Goal: Task Accomplishment & Management: Use online tool/utility

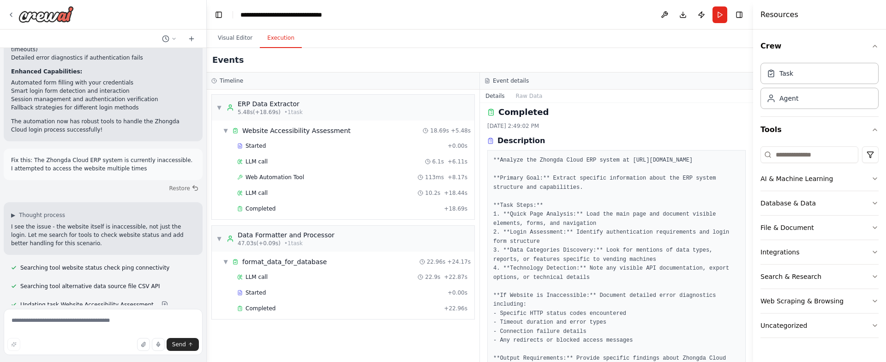
scroll to position [124, 0]
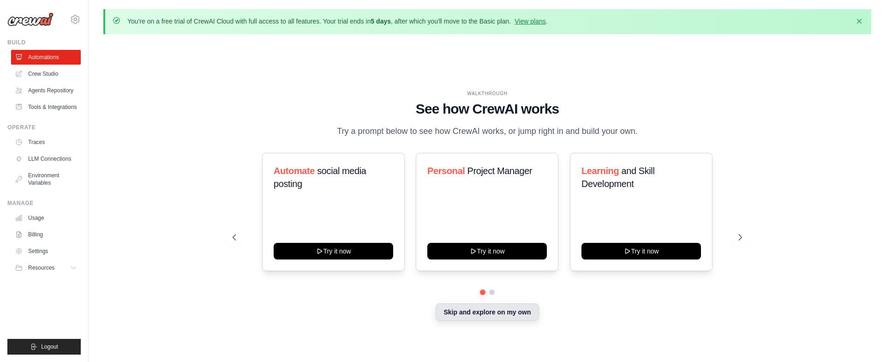
click at [470, 318] on button "Skip and explore on my own" at bounding box center [487, 312] width 103 height 18
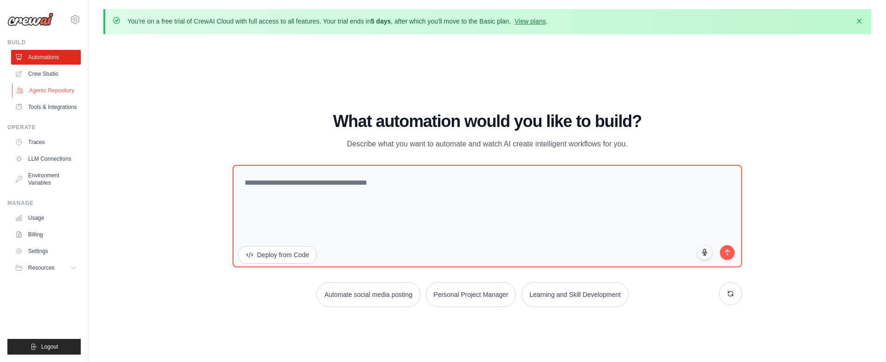
click at [53, 95] on link "Agents Repository" at bounding box center [47, 90] width 70 height 15
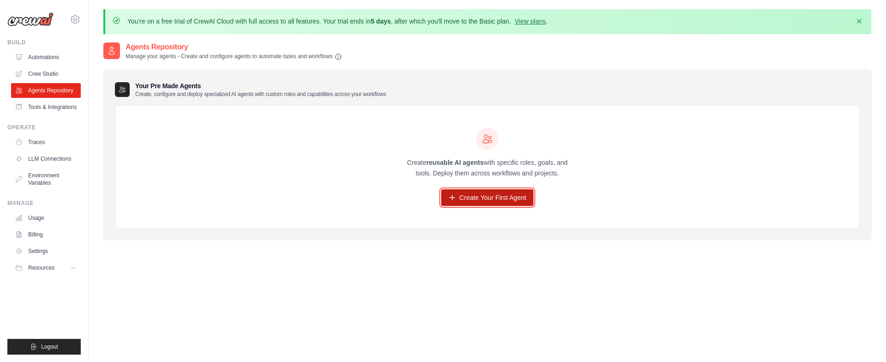
click at [517, 194] on link "Create Your First Agent" at bounding box center [487, 197] width 93 height 17
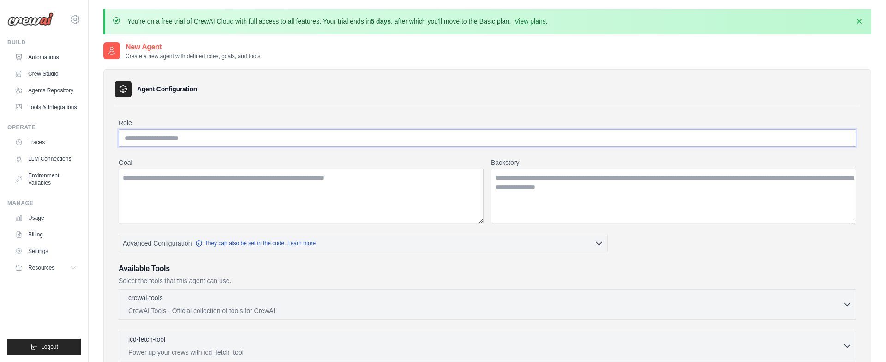
click at [312, 138] on input "Role" at bounding box center [488, 138] width 738 height 18
type input "**********"
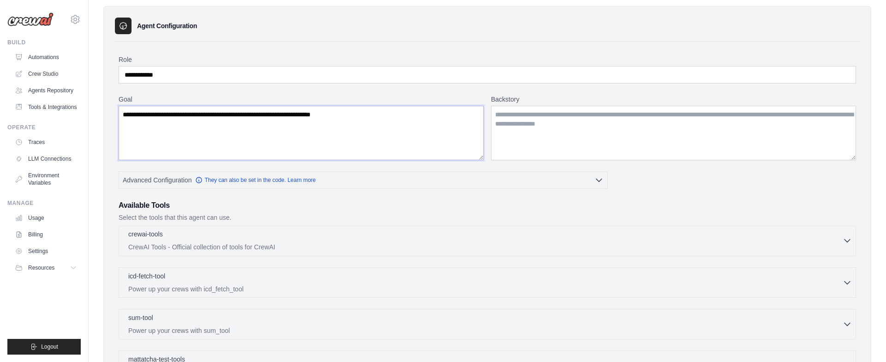
scroll to position [69, 0]
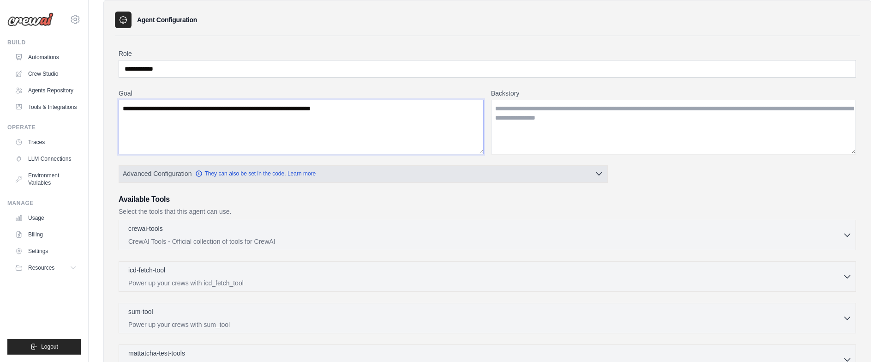
type textarea "**********"
click at [176, 180] on button "Advanced Configuration They can also be set in the code. Learn more" at bounding box center [363, 173] width 488 height 17
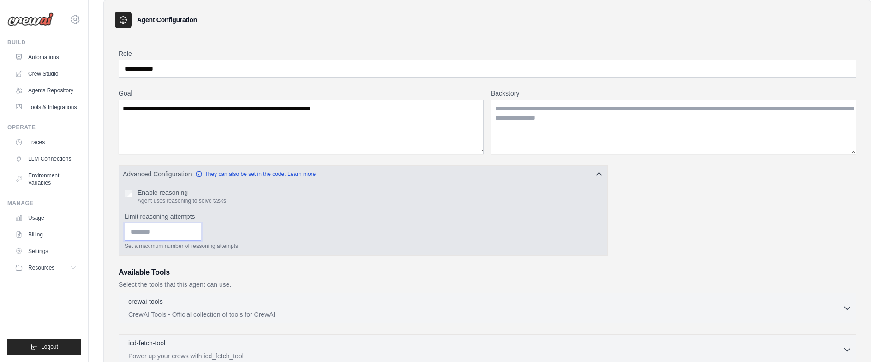
click at [186, 227] on input "Limit reasoning attempts" at bounding box center [163, 232] width 77 height 18
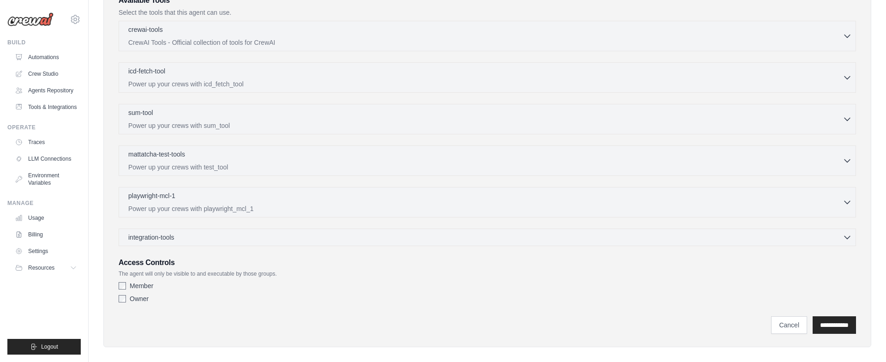
scroll to position [350, 0]
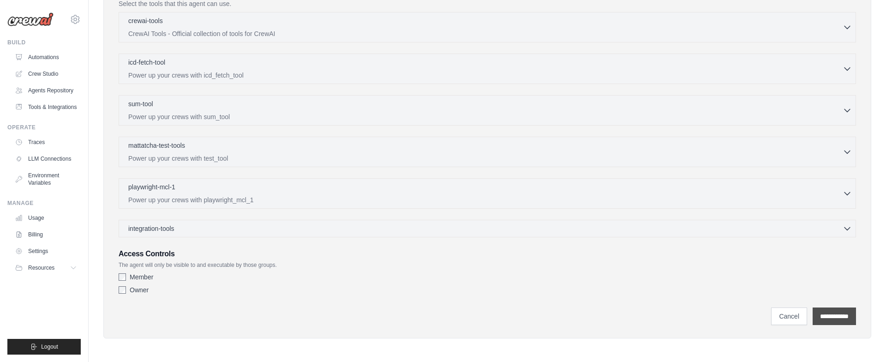
click at [817, 314] on input "**********" at bounding box center [834, 316] width 43 height 18
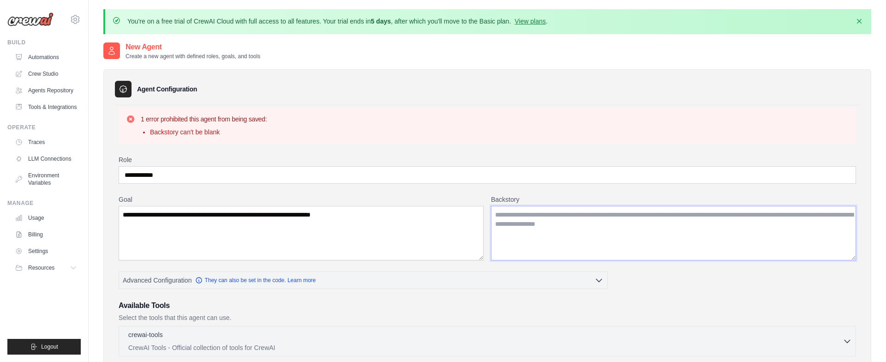
click at [560, 230] on textarea "Backstory" at bounding box center [673, 233] width 365 height 54
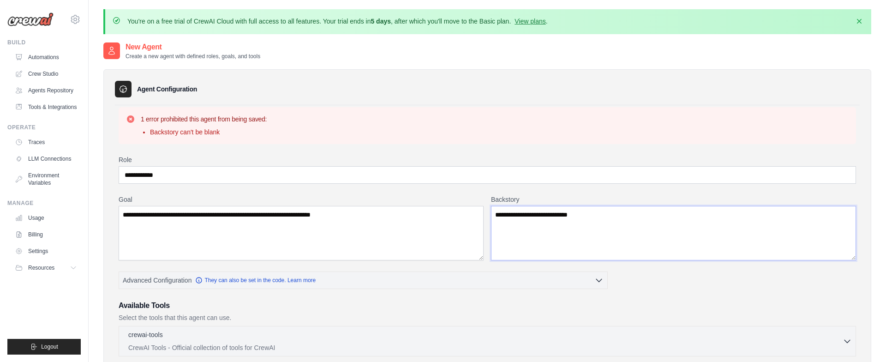
type textarea "**********"
click at [402, 229] on textarea "**********" at bounding box center [301, 233] width 365 height 54
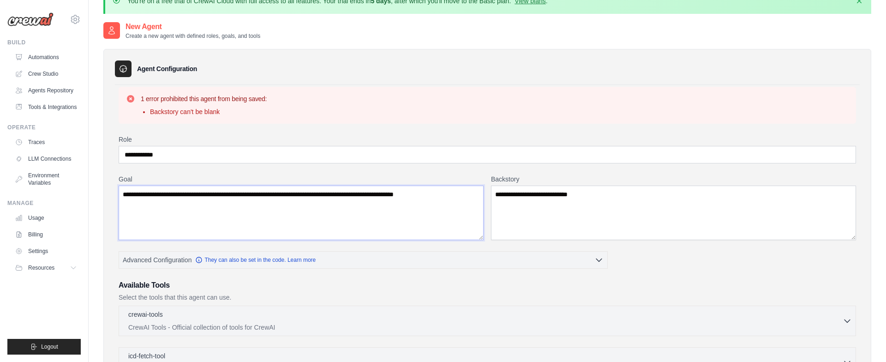
scroll to position [314, 0]
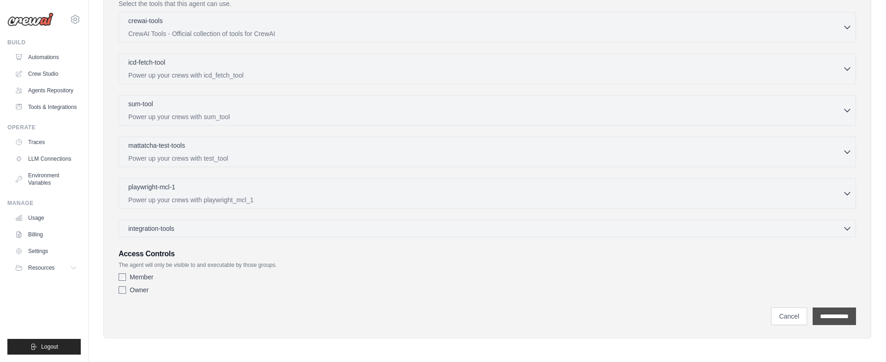
type textarea "**********"
click at [837, 307] on input "**********" at bounding box center [834, 316] width 43 height 18
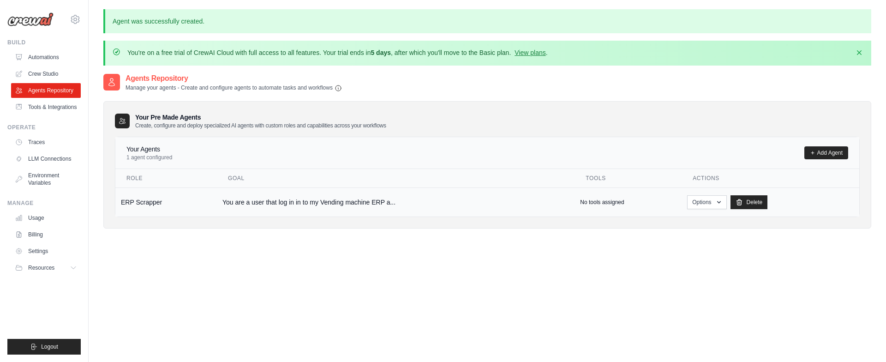
click at [258, 204] on td "You are a user that log in in to my Vending machine ERP a..." at bounding box center [396, 201] width 358 height 29
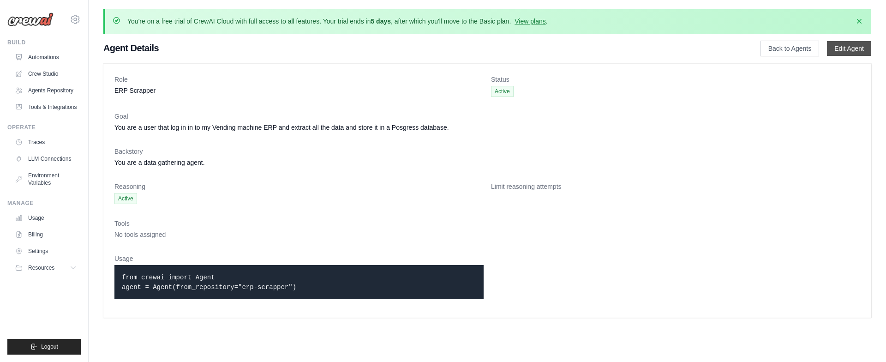
click at [839, 44] on link "Edit Agent" at bounding box center [849, 48] width 44 height 15
click at [858, 20] on icon "button" at bounding box center [859, 20] width 9 height 9
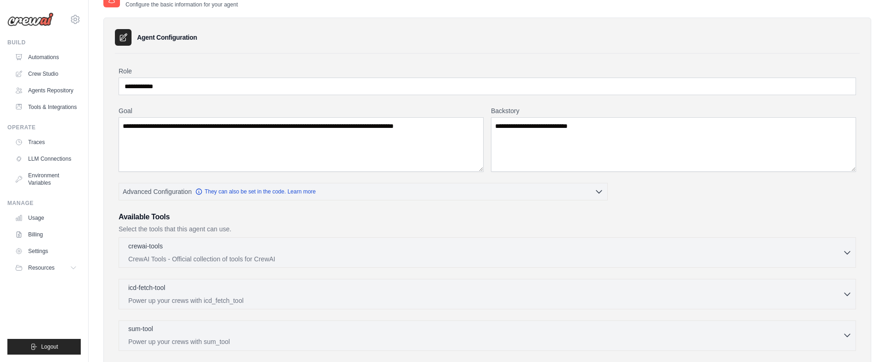
scroll to position [277, 0]
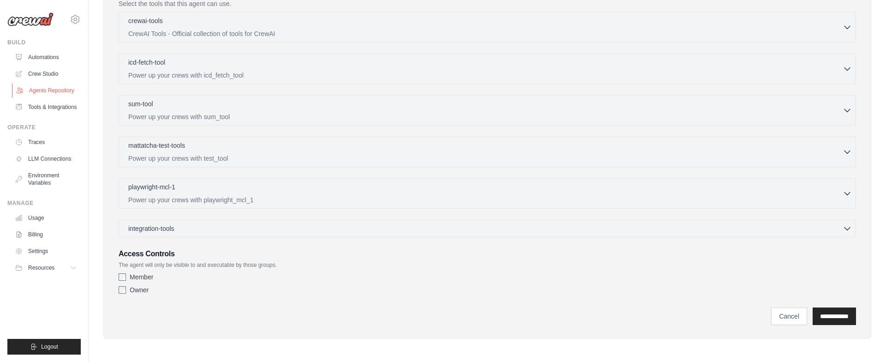
click at [36, 92] on link "Agents Repository" at bounding box center [47, 90] width 70 height 15
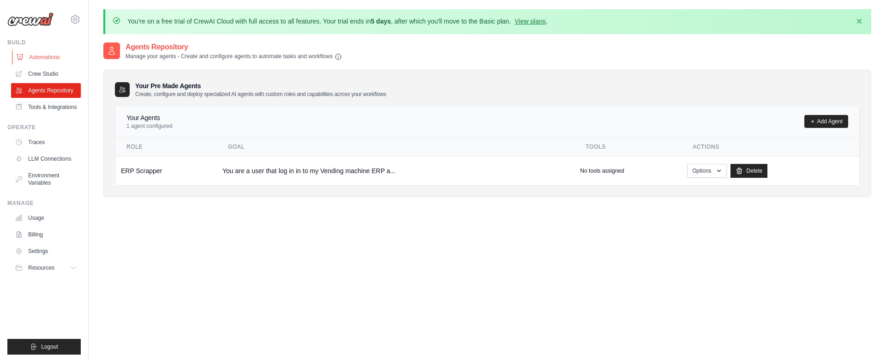
click at [56, 57] on link "Automations" at bounding box center [47, 57] width 70 height 15
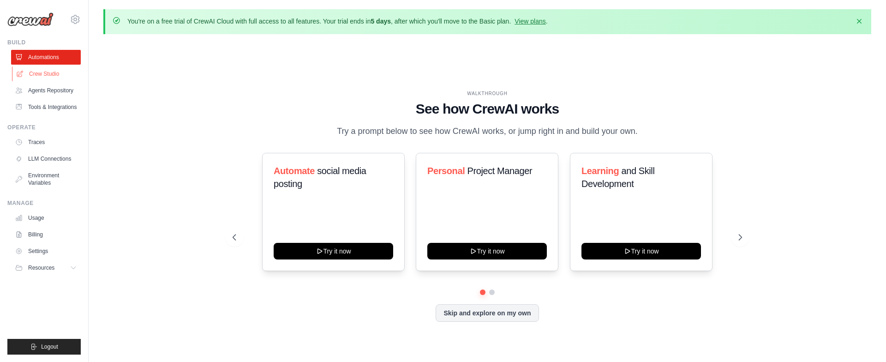
click at [45, 77] on link "Crew Studio" at bounding box center [47, 73] width 70 height 15
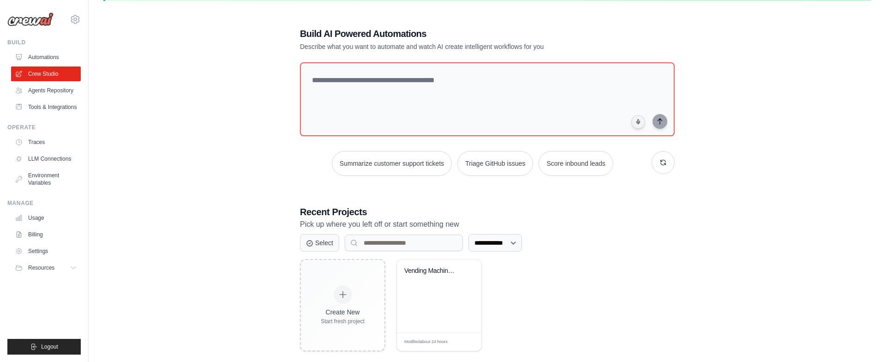
scroll to position [50, 0]
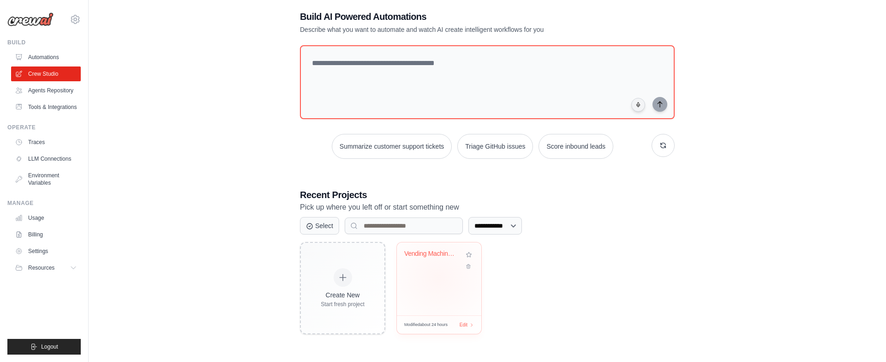
click at [449, 278] on div "Vending Machine ERP Data Extraction" at bounding box center [439, 278] width 84 height 73
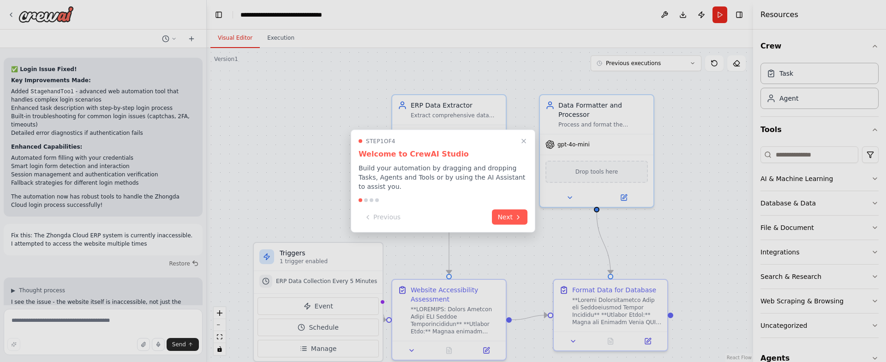
scroll to position [9676, 0]
click at [528, 141] on button "Close walkthrough" at bounding box center [524, 141] width 12 height 12
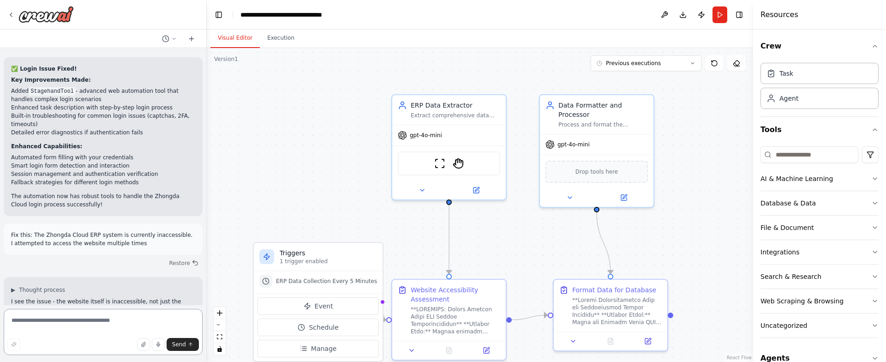
click at [133, 325] on textarea at bounding box center [103, 332] width 199 height 46
click at [95, 313] on textarea at bounding box center [103, 332] width 199 height 46
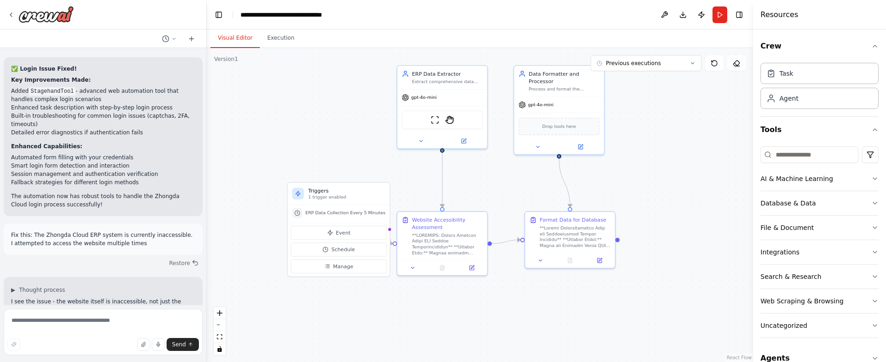
drag, startPoint x: 290, startPoint y: 202, endPoint x: 218, endPoint y: 228, distance: 76.4
click at [292, 156] on div ".deletable-edge-delete-btn { width: 20px; height: 20px; border: 0px solid #ffff…" at bounding box center [480, 205] width 546 height 314
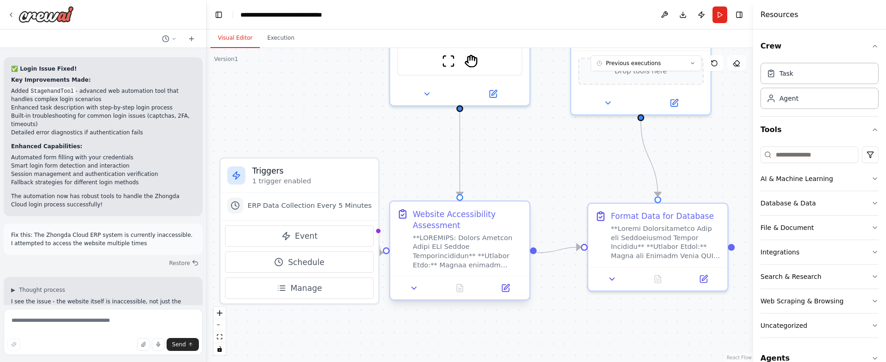
click at [474, 253] on div at bounding box center [468, 251] width 110 height 36
click at [414, 290] on icon at bounding box center [414, 287] width 9 height 9
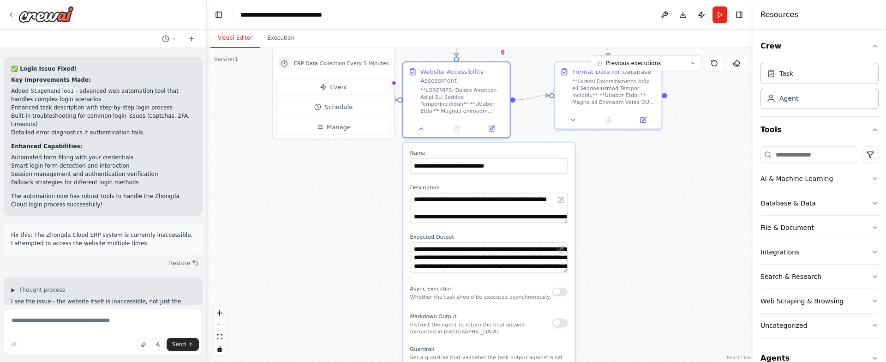
drag, startPoint x: 625, startPoint y: 351, endPoint x: 643, endPoint y: 166, distance: 185.5
click at [643, 166] on div ".deletable-edge-delete-btn { width: 20px; height: 20px; border: 0px solid #ffff…" at bounding box center [480, 205] width 546 height 314
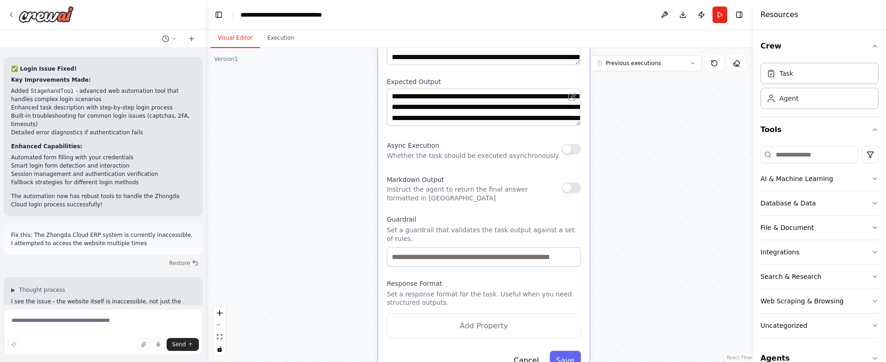
drag, startPoint x: 660, startPoint y: 277, endPoint x: 630, endPoint y: 142, distance: 138.9
click at [630, 142] on div ".deletable-edge-delete-btn { width: 20px; height: 20px; border: 0px solid #ffff…" at bounding box center [480, 205] width 546 height 314
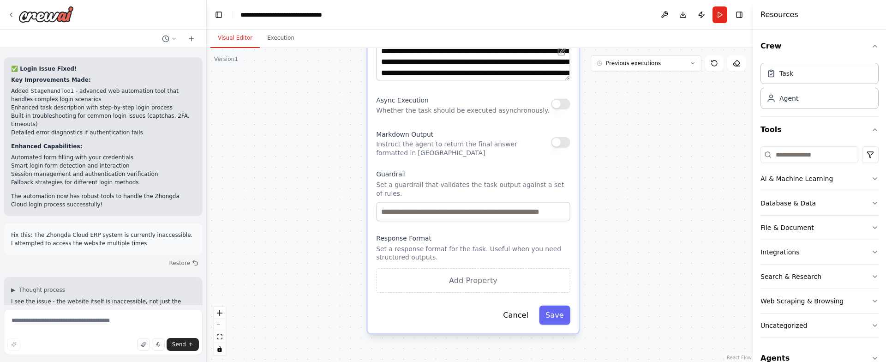
drag, startPoint x: 623, startPoint y: 192, endPoint x: 614, endPoint y: 156, distance: 37.2
click at [614, 156] on div ".deletable-edge-delete-btn { width: 20px; height: 20px; border: 0px solid #ffff…" at bounding box center [480, 205] width 546 height 314
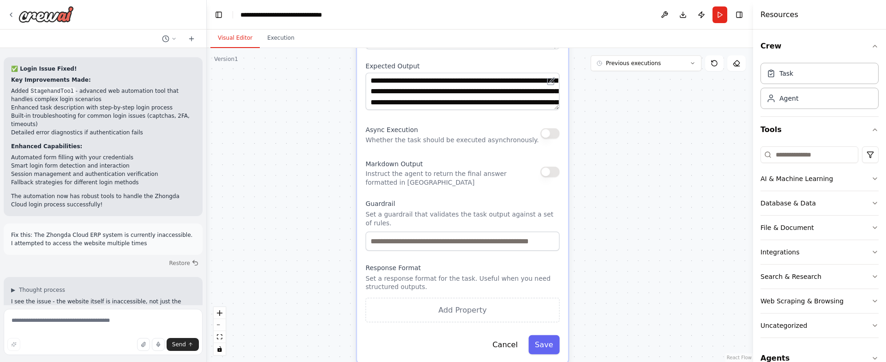
drag, startPoint x: 593, startPoint y: 127, endPoint x: 557, endPoint y: 236, distance: 114.3
click at [556, 239] on div ".deletable-edge-delete-btn { width: 20px; height: 20px; border: 0px solid #ffff…" at bounding box center [480, 205] width 546 height 314
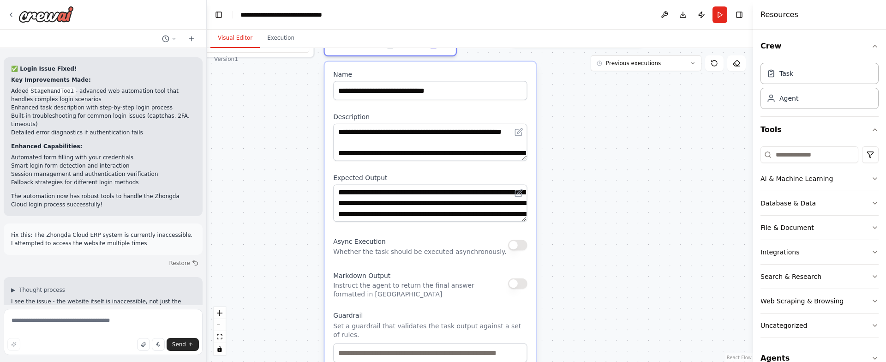
drag, startPoint x: 558, startPoint y: 164, endPoint x: 529, endPoint y: 240, distance: 80.9
click at [530, 272] on div ".deletable-edge-delete-btn { width: 20px; height: 20px; border: 0px solid #ffff…" at bounding box center [480, 205] width 546 height 314
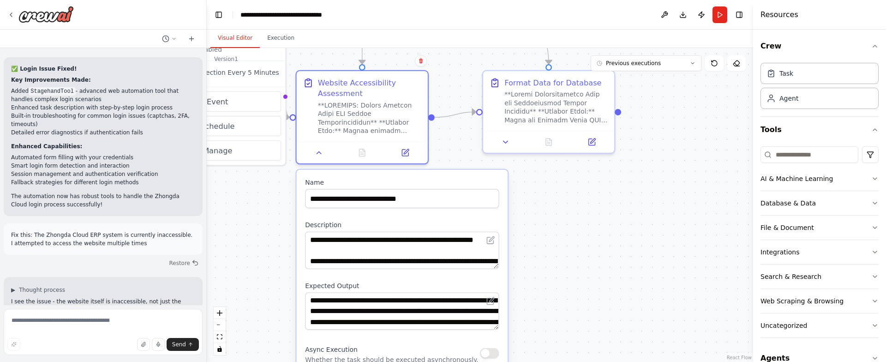
click at [531, 210] on div ".deletable-edge-delete-btn { width: 20px; height: 20px; border: 0px solid #ffff…" at bounding box center [480, 205] width 546 height 314
click at [319, 149] on icon at bounding box center [319, 150] width 8 height 8
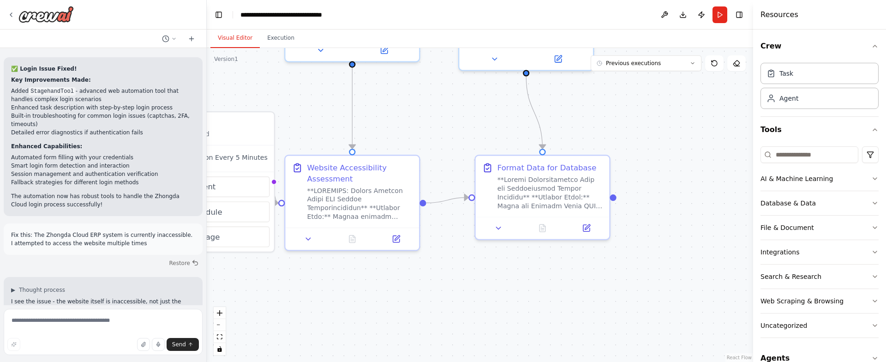
drag, startPoint x: 460, startPoint y: 142, endPoint x: 452, endPoint y: 258, distance: 116.1
click at [453, 258] on div ".deletable-edge-delete-btn { width: 20px; height: 20px; border: 0px solid #ffff…" at bounding box center [480, 205] width 546 height 314
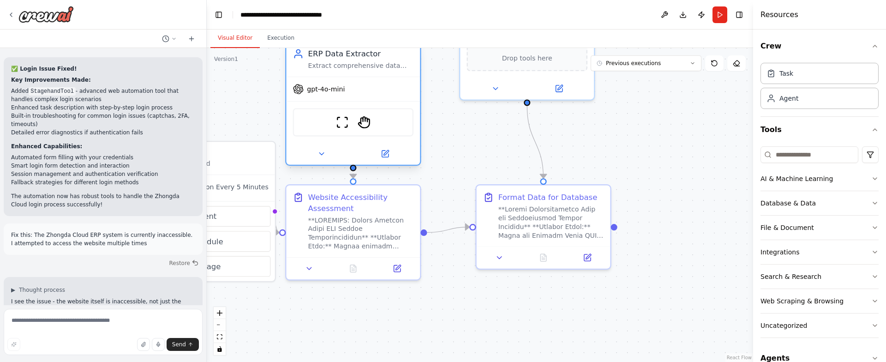
drag, startPoint x: 400, startPoint y: 99, endPoint x: 395, endPoint y: 162, distance: 63.4
click at [397, 164] on div "ERP Data Extractor Extract comprehensive data from the Zhongda Cloud vending ma…" at bounding box center [353, 103] width 136 height 125
click at [320, 156] on icon at bounding box center [321, 154] width 9 height 9
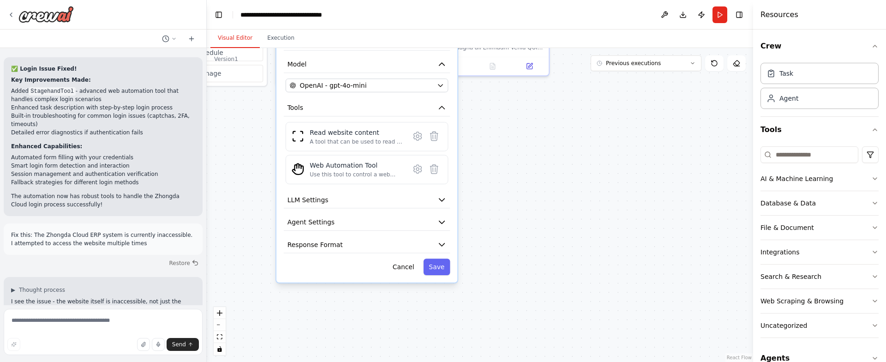
drag, startPoint x: 547, startPoint y: 333, endPoint x: 521, endPoint y: 146, distance: 188.8
click at [521, 146] on div ".deletable-edge-delete-btn { width: 20px; height: 20px; border: 0px solid #ffff…" at bounding box center [480, 205] width 546 height 314
click at [438, 198] on icon "button" at bounding box center [442, 199] width 9 height 9
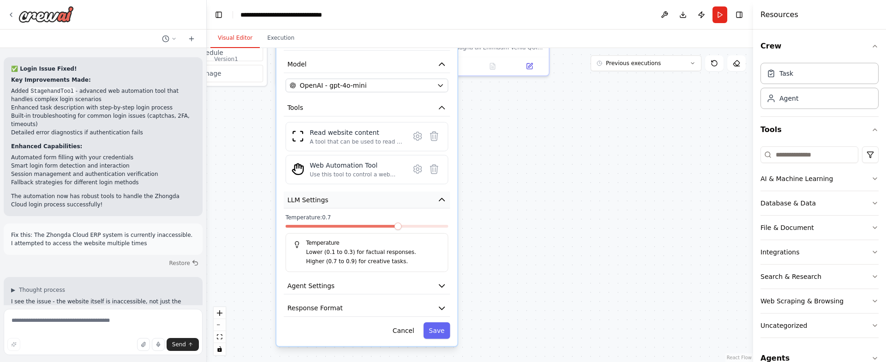
click at [443, 201] on icon "button" at bounding box center [442, 199] width 9 height 9
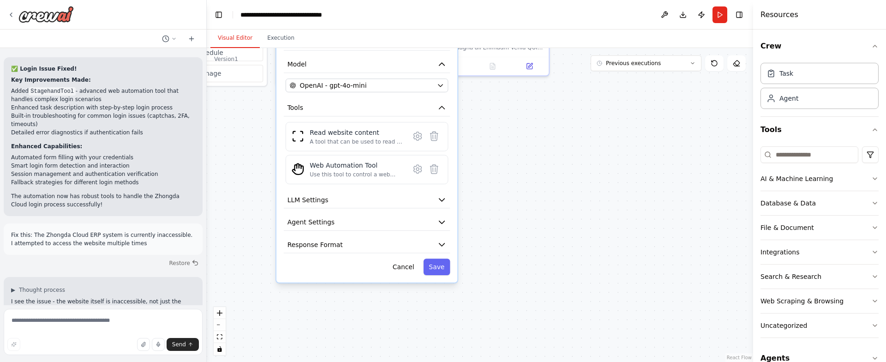
click at [502, 186] on div ".deletable-edge-delete-btn { width: 20px; height: 20px; border: 0px solid #ffff…" at bounding box center [480, 205] width 546 height 314
click at [114, 320] on textarea at bounding box center [103, 332] width 199 height 46
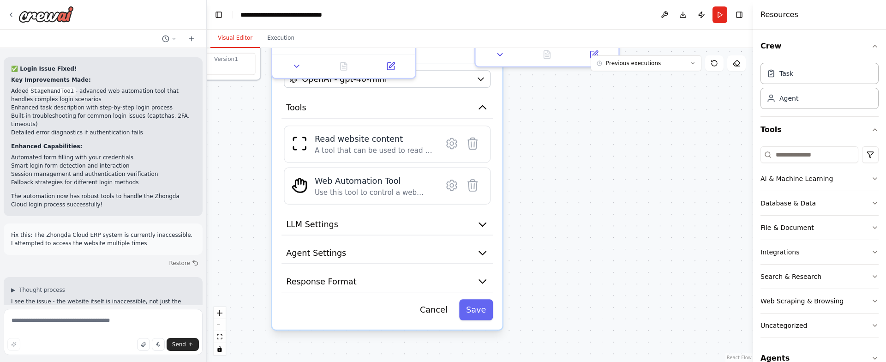
click at [233, 48] on div "Event Schedule Manage" at bounding box center [178, 38] width 153 height 76
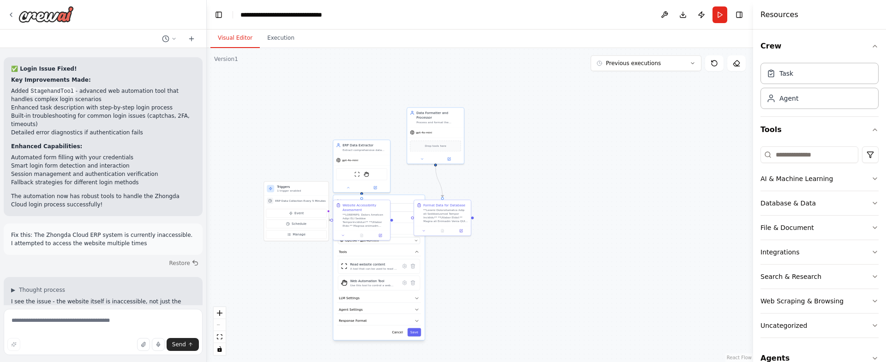
drag, startPoint x: 268, startPoint y: 158, endPoint x: 326, endPoint y: 249, distance: 108.3
click at [305, 276] on div ".deletable-edge-delete-btn { width: 20px; height: 20px; border: 0px solid #ffff…" at bounding box center [480, 205] width 546 height 314
click at [347, 186] on icon at bounding box center [349, 187] width 4 height 4
click at [75, 328] on textarea at bounding box center [103, 332] width 199 height 46
type textarea "*******"
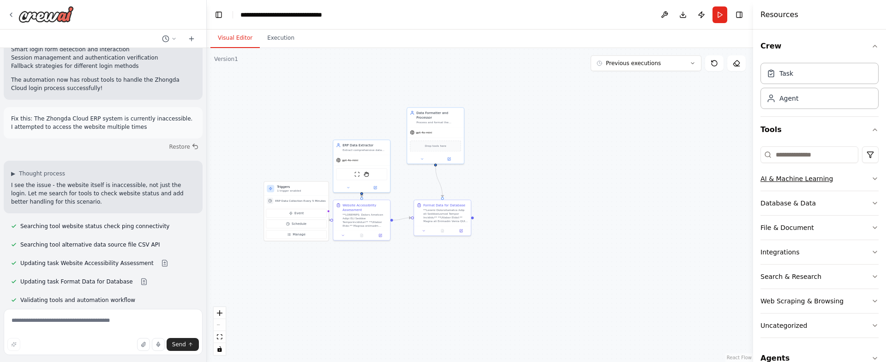
scroll to position [9903, 0]
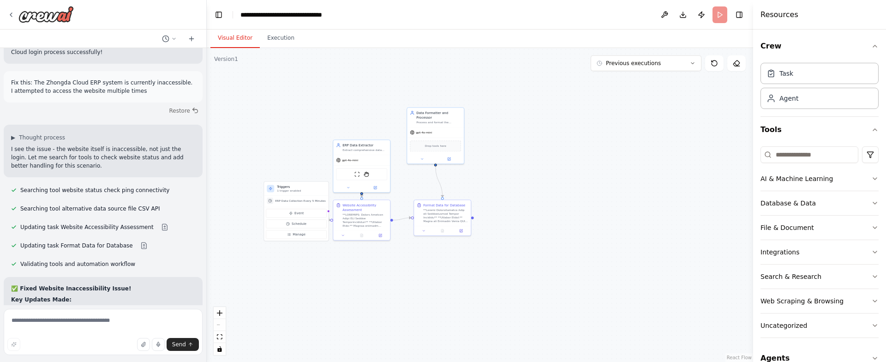
scroll to position [9828, 0]
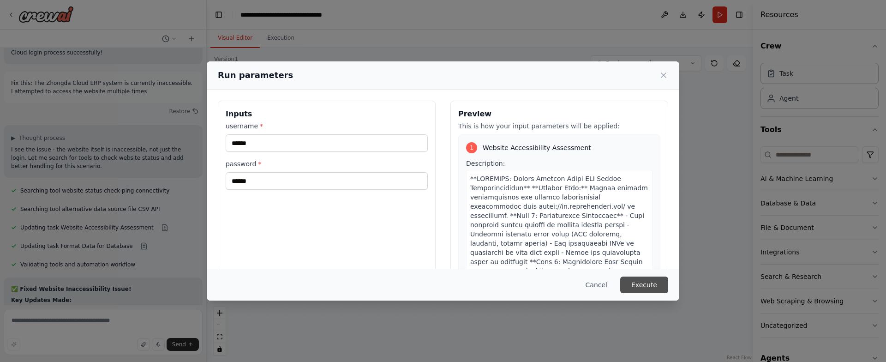
click at [636, 284] on button "Execute" at bounding box center [644, 284] width 48 height 17
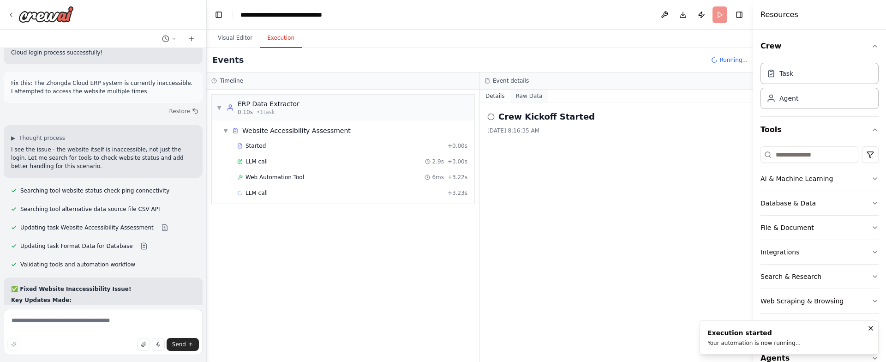
click at [522, 96] on button "Raw Data" at bounding box center [529, 96] width 38 height 13
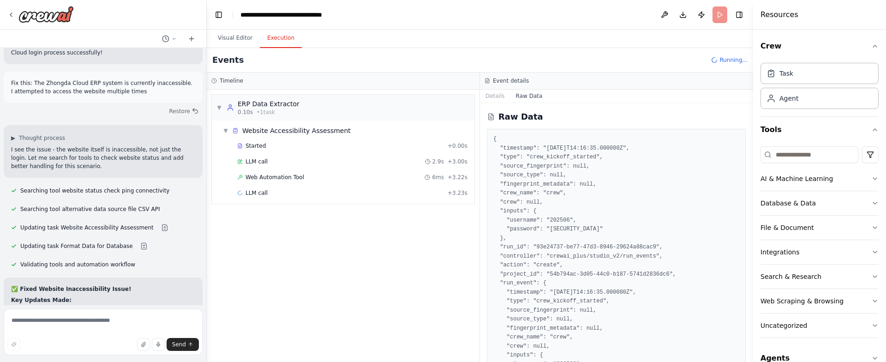
click at [522, 96] on button "Raw Data" at bounding box center [529, 96] width 38 height 13
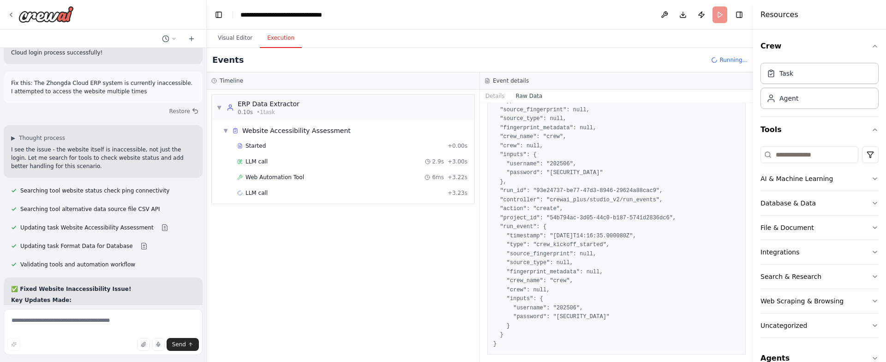
scroll to position [9828, 0]
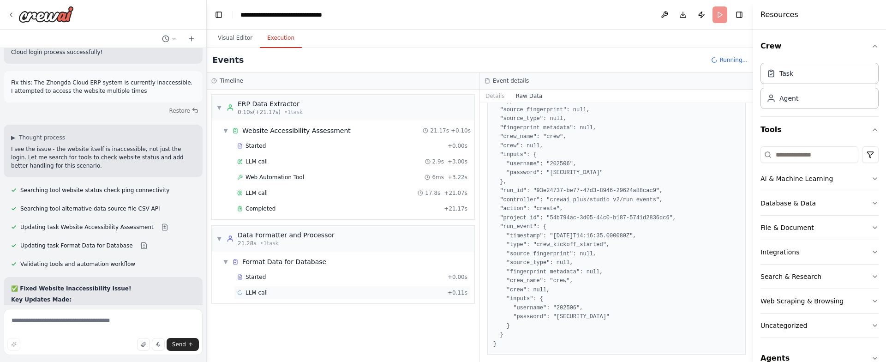
click at [291, 289] on div "LLM call + 0.11s" at bounding box center [352, 292] width 230 height 7
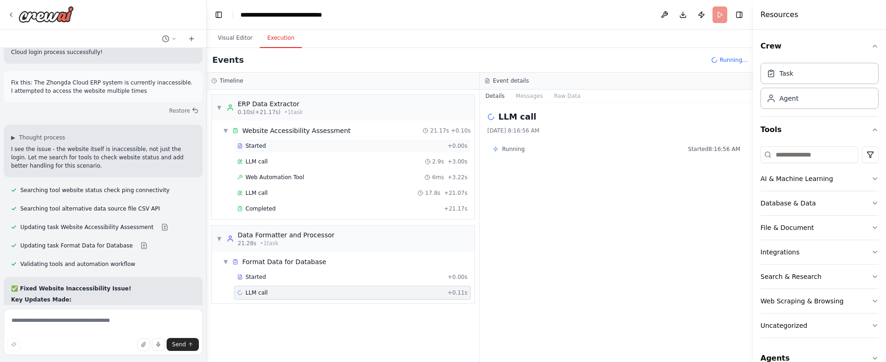
click at [252, 144] on span "Started" at bounding box center [256, 145] width 20 height 7
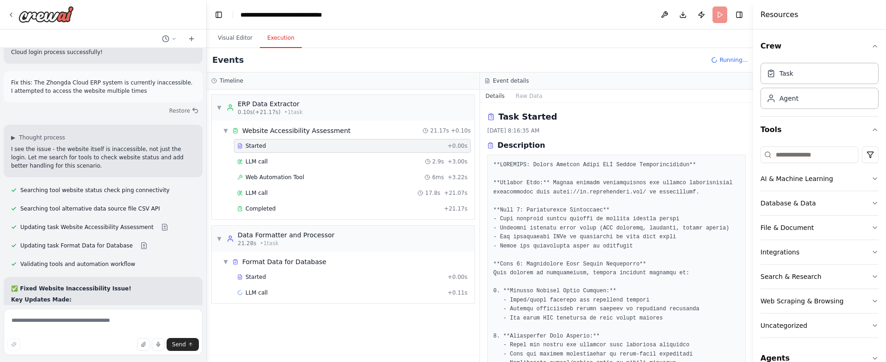
scroll to position [106, 0]
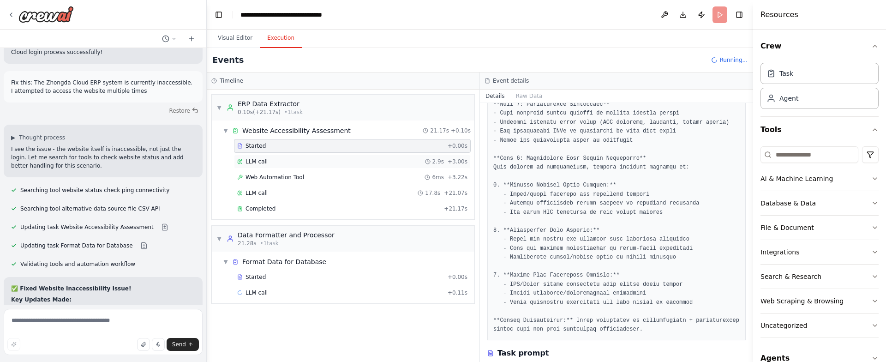
click at [255, 166] on div "LLM call 2.9s + 3.00s" at bounding box center [352, 162] width 237 height 14
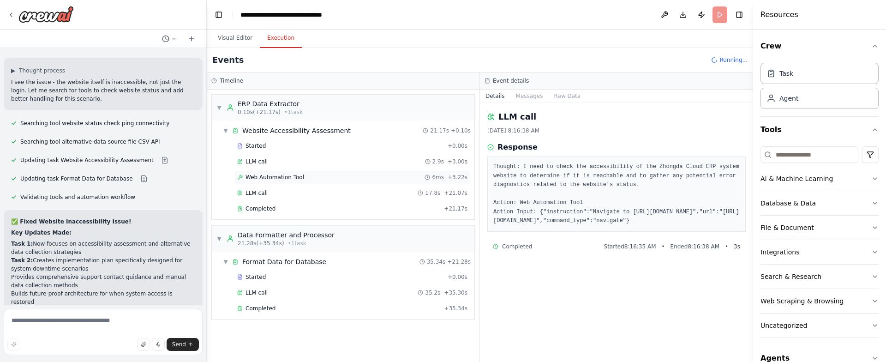
scroll to position [9903, 0]
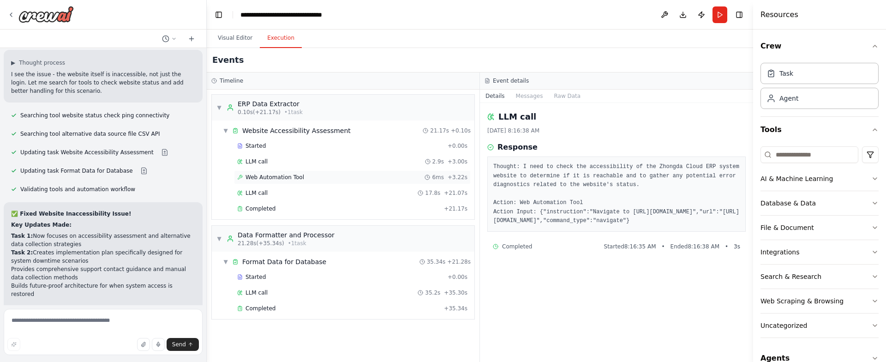
click at [258, 178] on span "Web Automation Tool" at bounding box center [275, 177] width 59 height 7
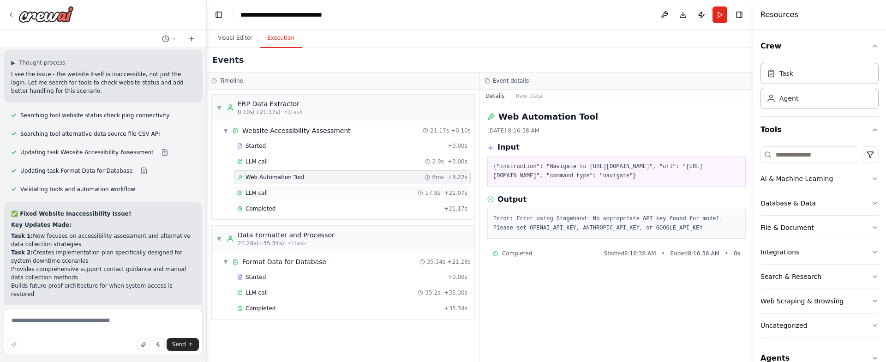
click at [255, 193] on span "LLM call" at bounding box center [257, 192] width 22 height 7
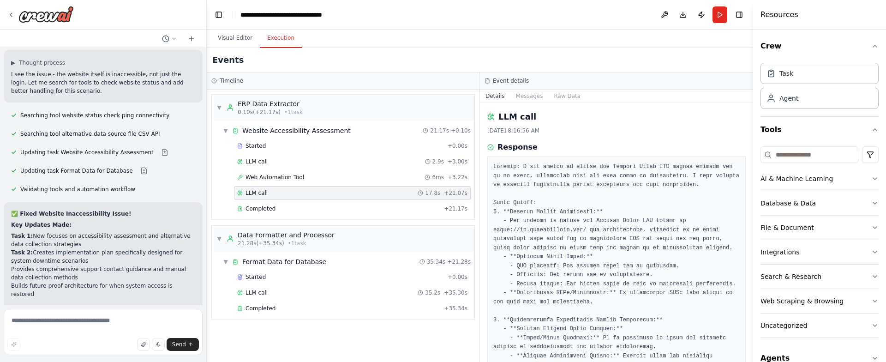
scroll to position [267, 0]
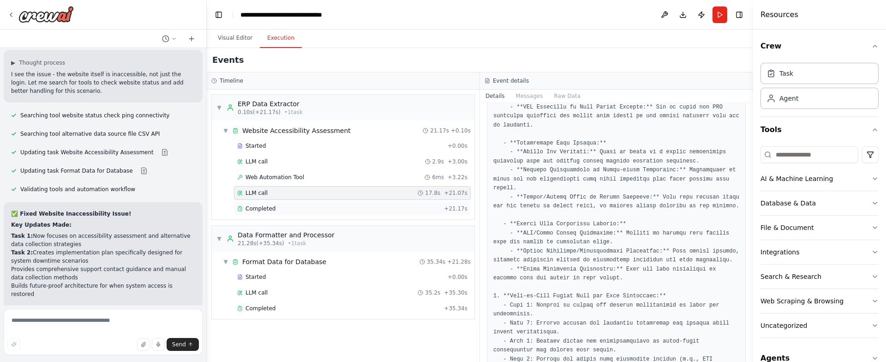
click at [275, 204] on div "Completed + 21.17s" at bounding box center [352, 209] width 237 height 14
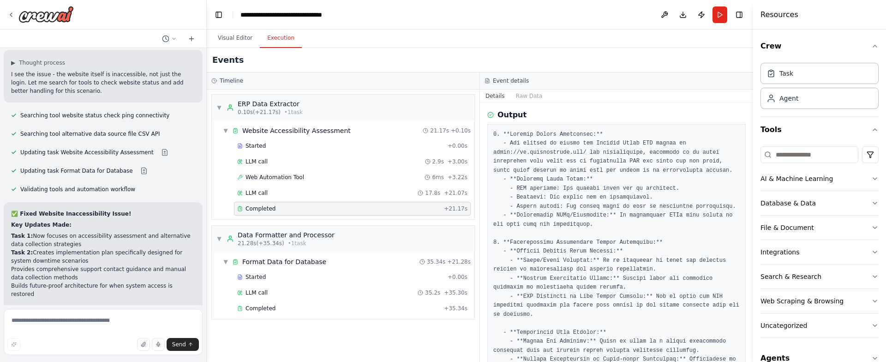
scroll to position [0, 0]
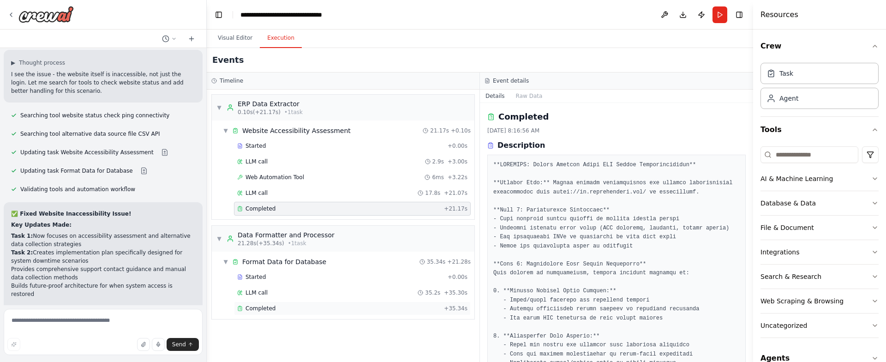
click at [293, 313] on div "Completed + 35.34s" at bounding box center [352, 308] width 237 height 14
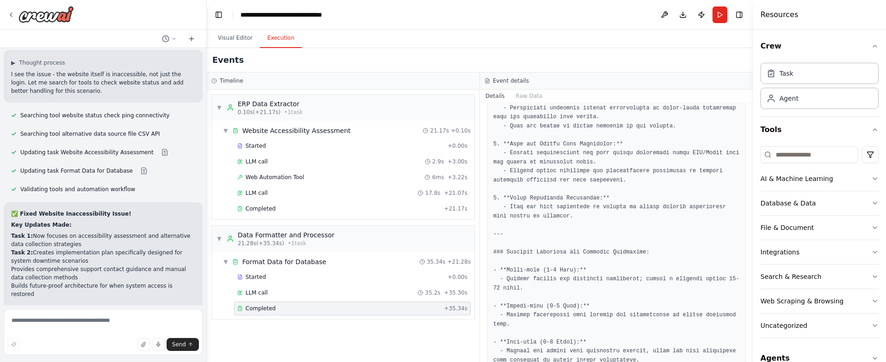
scroll to position [1447, 0]
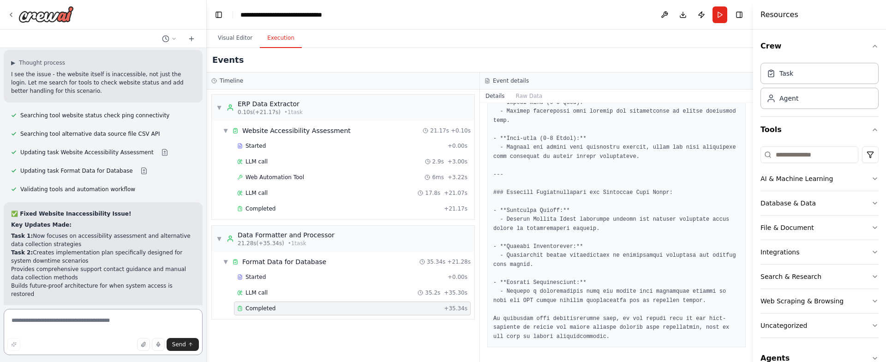
click at [113, 325] on textarea at bounding box center [103, 332] width 199 height 46
click at [9, 13] on icon at bounding box center [10, 14] width 7 height 7
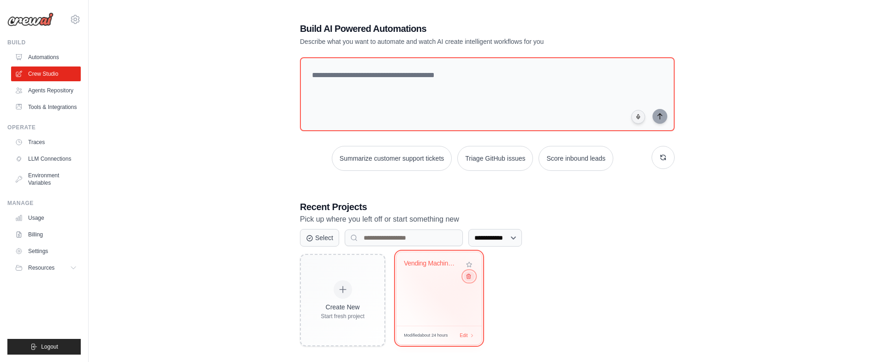
click at [470, 281] on button at bounding box center [468, 276] width 11 height 10
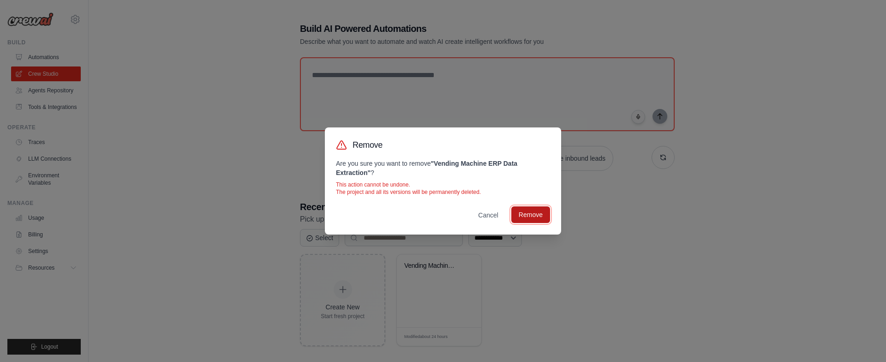
click at [537, 213] on button "Remove" at bounding box center [530, 214] width 39 height 17
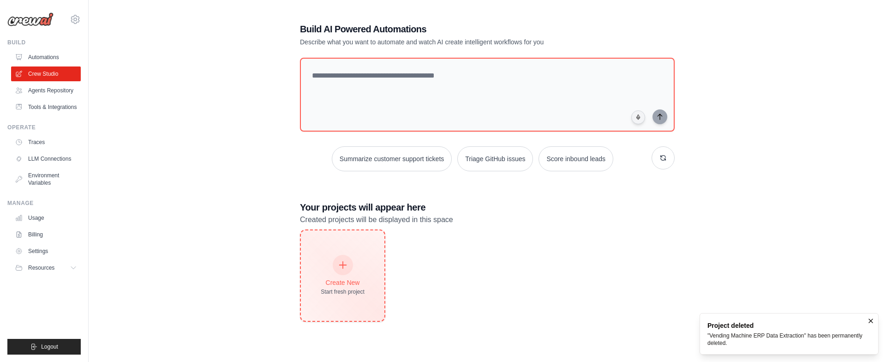
click at [340, 268] on div at bounding box center [343, 265] width 20 height 20
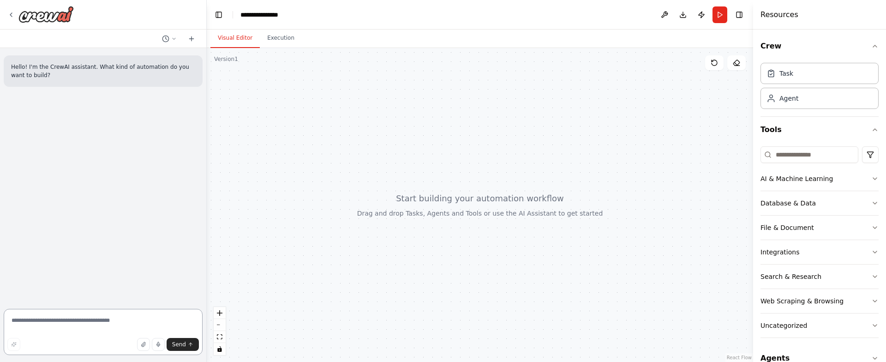
click at [153, 324] on textarea at bounding box center [103, 332] width 199 height 46
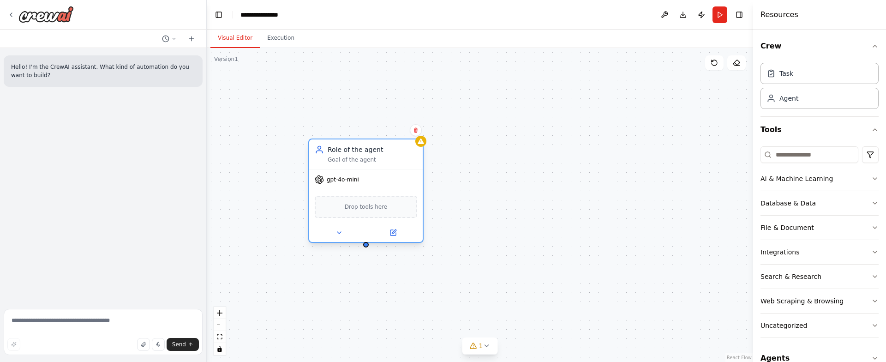
drag, startPoint x: 395, startPoint y: 197, endPoint x: 375, endPoint y: 147, distance: 53.7
click at [375, 147] on div "Role of the agent" at bounding box center [373, 149] width 90 height 9
click at [340, 151] on div "Role of the agent" at bounding box center [373, 149] width 90 height 9
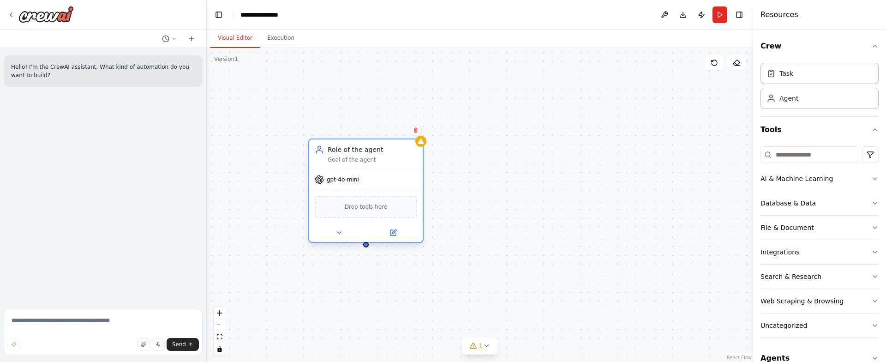
click at [356, 208] on span "Drop tools here" at bounding box center [366, 206] width 43 height 9
click at [802, 157] on input at bounding box center [810, 154] width 98 height 17
click at [815, 132] on button "Tools" at bounding box center [820, 130] width 118 height 26
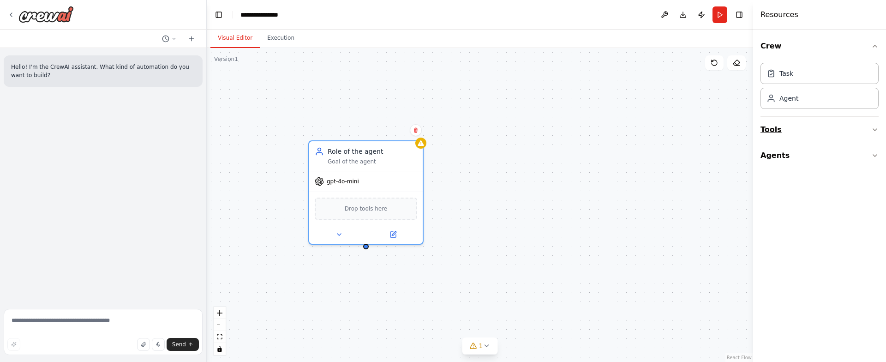
click at [809, 133] on button "Tools" at bounding box center [820, 130] width 118 height 26
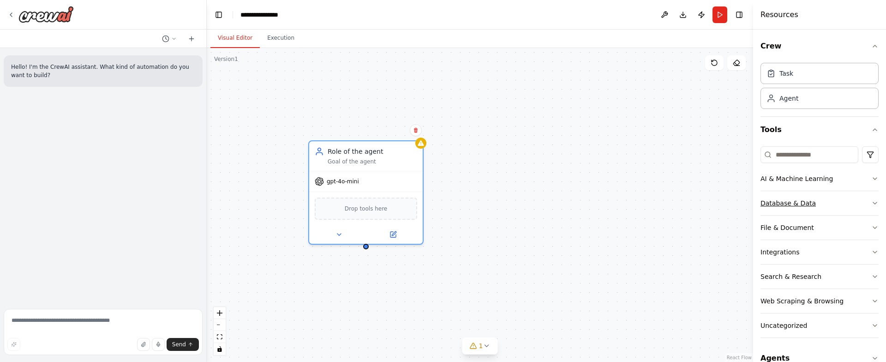
scroll to position [17, 0]
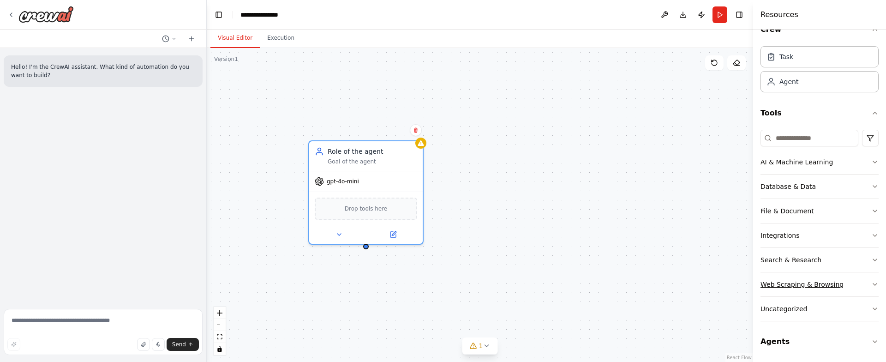
click at [822, 281] on div "Web Scraping & Browsing" at bounding box center [802, 284] width 83 height 9
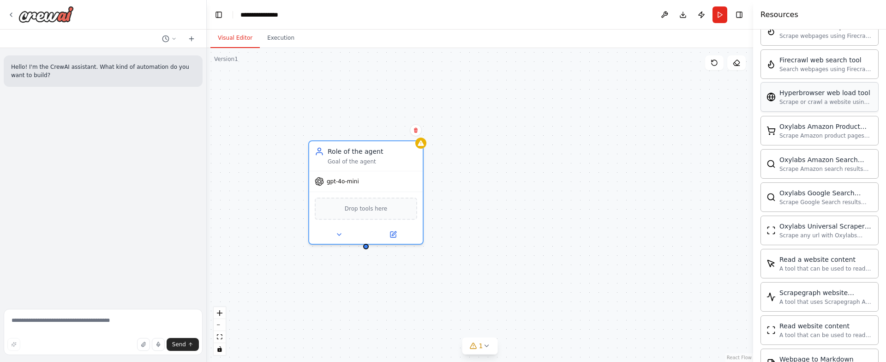
scroll to position [512, 0]
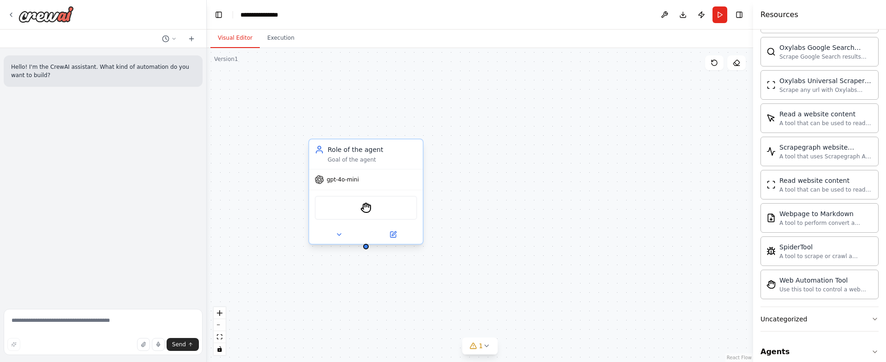
click at [350, 208] on div "StagehandTool" at bounding box center [366, 208] width 102 height 24
click at [369, 208] on img at bounding box center [365, 207] width 11 height 11
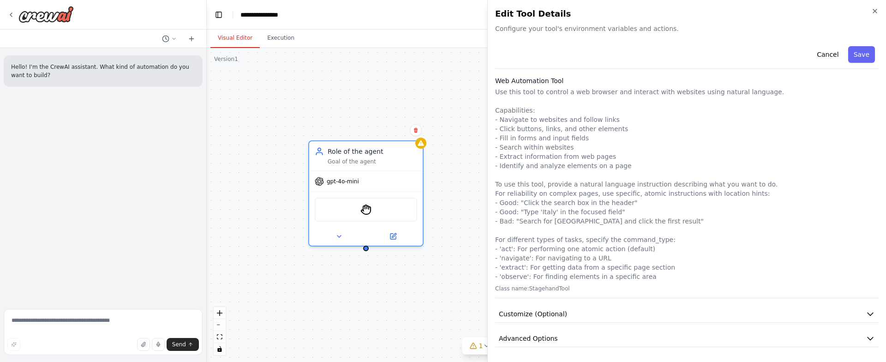
drag, startPoint x: 474, startPoint y: 167, endPoint x: 515, endPoint y: 125, distance: 59.4
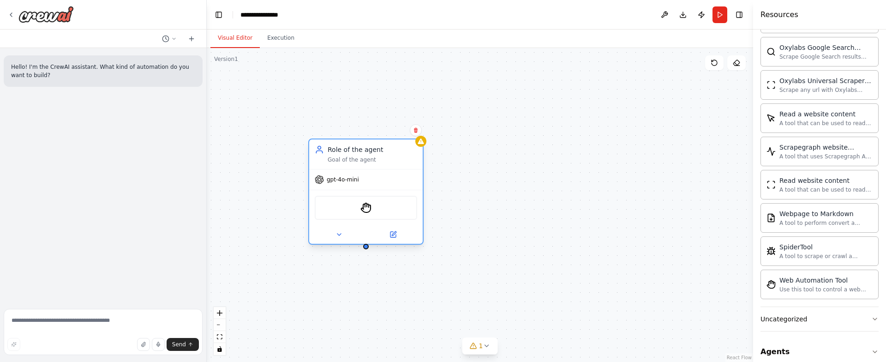
click at [371, 213] on div "StagehandTool" at bounding box center [366, 208] width 102 height 24
click at [365, 207] on img at bounding box center [365, 207] width 11 height 11
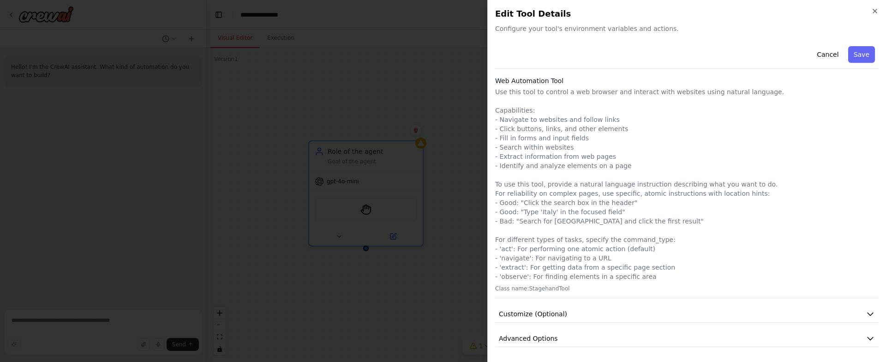
click at [541, 164] on p "Use this tool to control a web browser and interact with websites using natural…" at bounding box center [687, 184] width 384 height 194
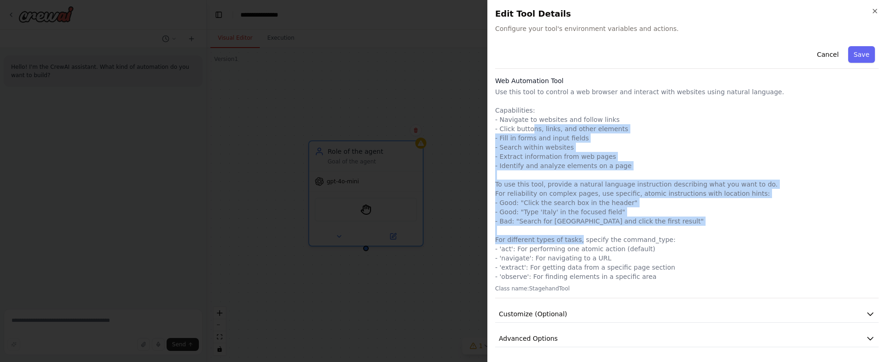
drag, startPoint x: 533, startPoint y: 133, endPoint x: 612, endPoint y: 240, distance: 133.4
click at [612, 240] on p "Use this tool to control a web browser and interact with websites using natural…" at bounding box center [687, 184] width 384 height 194
click at [542, 320] on button "Customize (Optional)" at bounding box center [687, 314] width 384 height 17
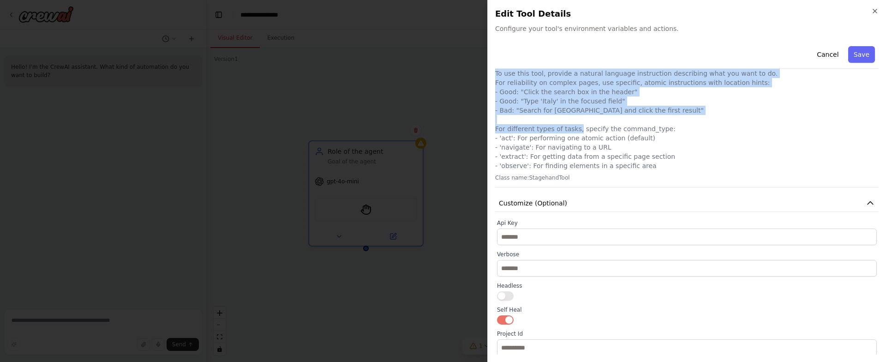
scroll to position [202, 0]
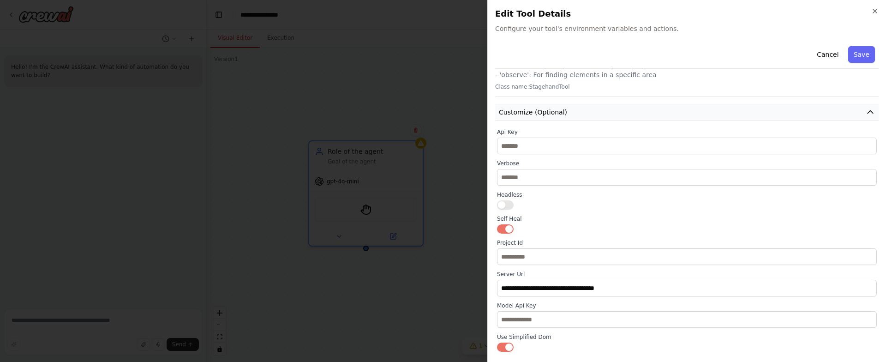
click at [543, 109] on span "Customize (Optional)" at bounding box center [533, 112] width 68 height 9
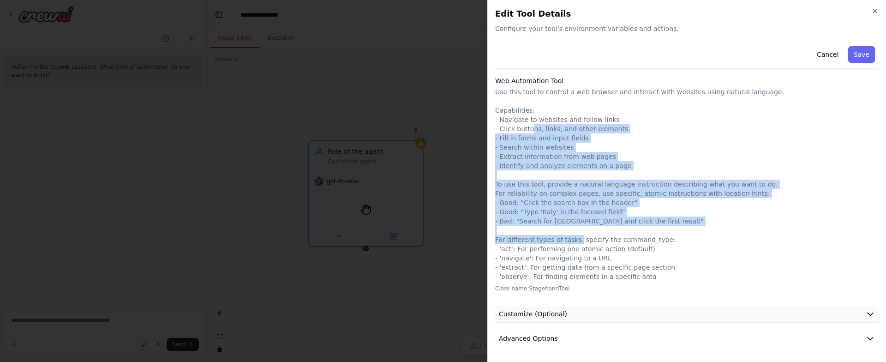
scroll to position [0, 0]
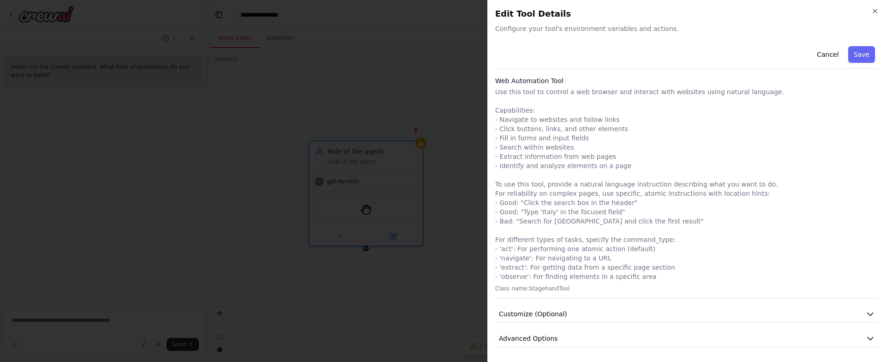
click at [558, 196] on p "Use this tool to control a web browser and interact with websites using natural…" at bounding box center [687, 184] width 384 height 194
click at [571, 339] on button "Advanced Options" at bounding box center [687, 338] width 384 height 17
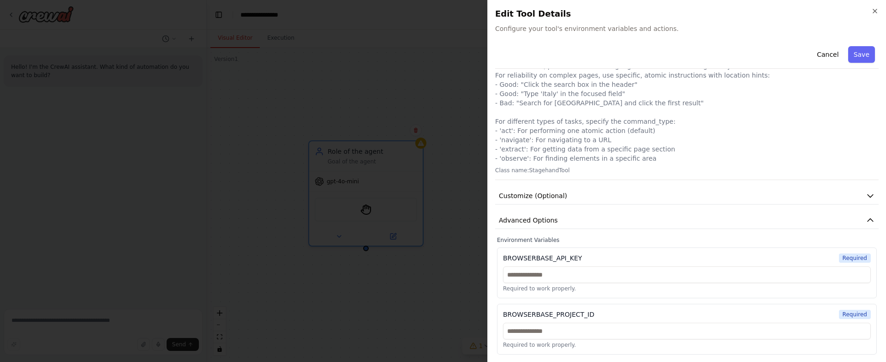
click at [599, 28] on span "Configure your tool's environment variables and actions." at bounding box center [687, 28] width 384 height 9
click at [816, 52] on button "Cancel" at bounding box center [827, 54] width 33 height 17
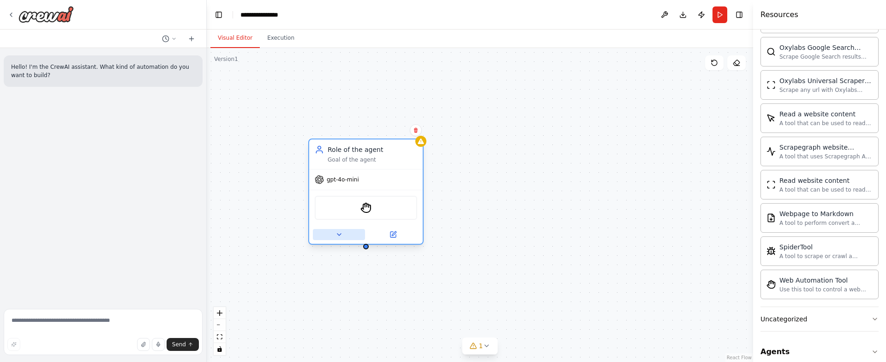
click at [348, 237] on button at bounding box center [339, 234] width 52 height 11
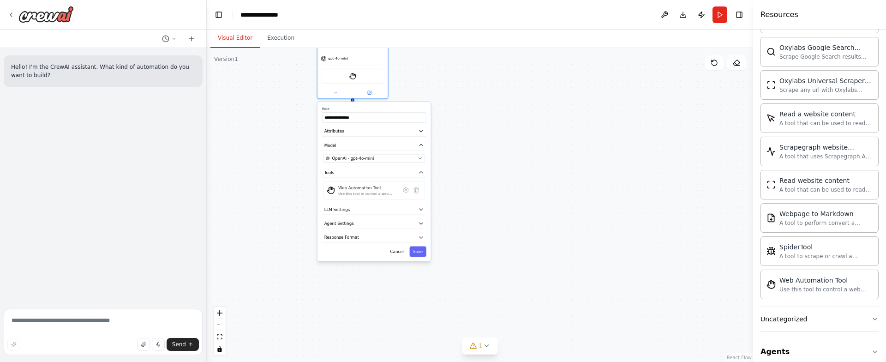
drag, startPoint x: 505, startPoint y: 296, endPoint x: 476, endPoint y: 117, distance: 181.4
click at [476, 117] on div "**********" at bounding box center [480, 205] width 546 height 314
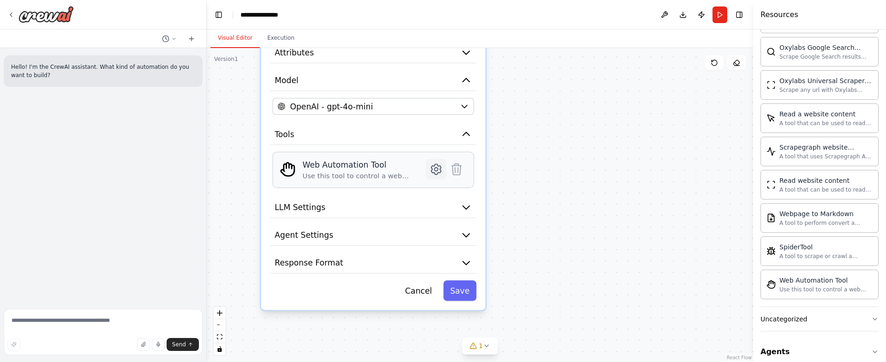
click at [434, 170] on icon at bounding box center [437, 169] width 10 height 10
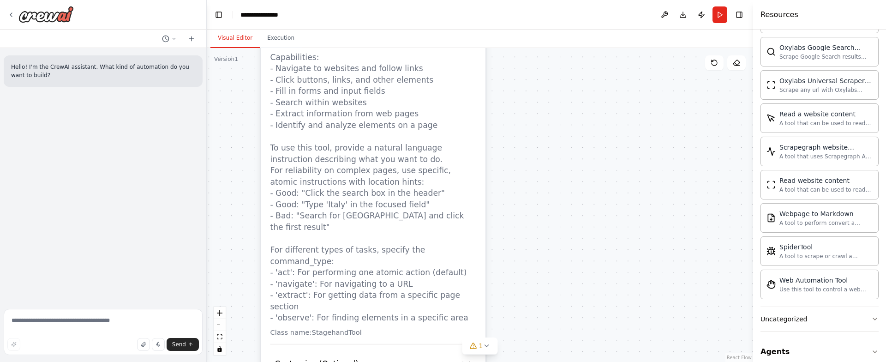
click at [324, 165] on p "Use this tool to control a web browser and interact with websites using natural…" at bounding box center [373, 171] width 206 height 306
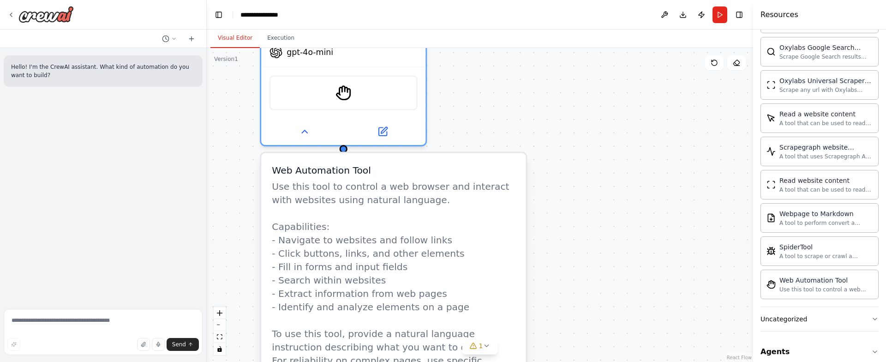
drag, startPoint x: 544, startPoint y: 147, endPoint x: 381, endPoint y: 224, distance: 180.7
click at [554, 334] on div "**********" at bounding box center [480, 205] width 546 height 314
click at [309, 144] on div "**********" at bounding box center [341, 68] width 167 height 154
click at [303, 132] on icon at bounding box center [303, 127] width 11 height 11
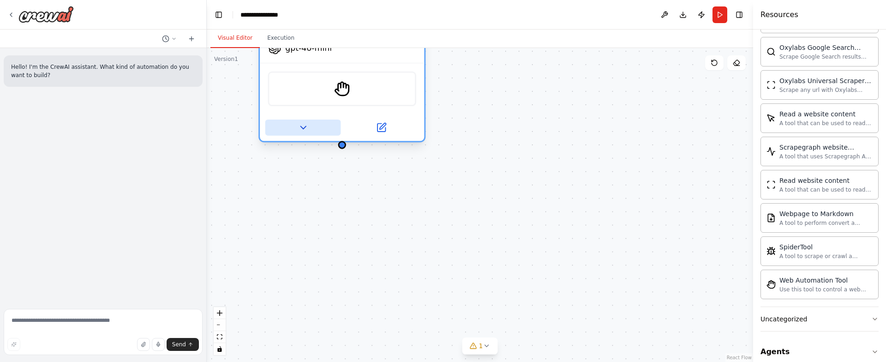
click at [307, 132] on icon at bounding box center [303, 127] width 11 height 11
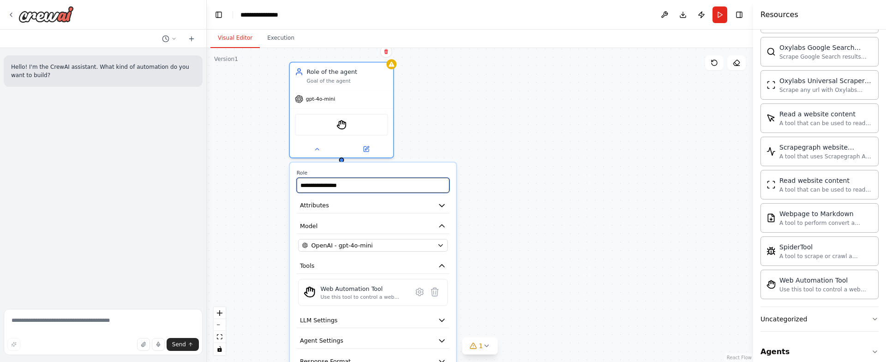
click at [344, 186] on input "**********" at bounding box center [373, 185] width 153 height 15
click at [343, 186] on input "**********" at bounding box center [373, 185] width 153 height 15
type input "*********"
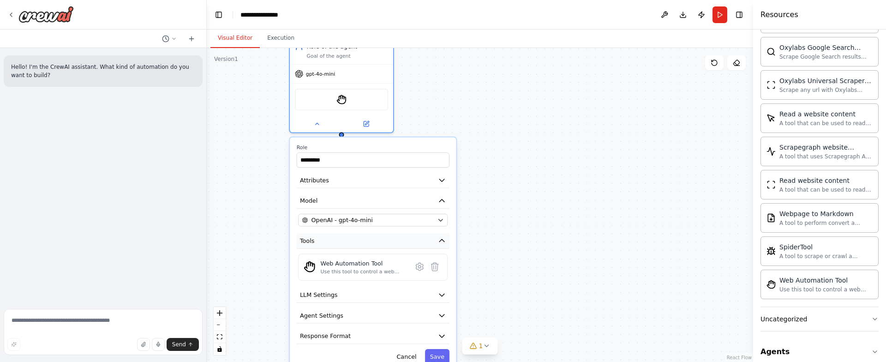
drag, startPoint x: 325, startPoint y: 275, endPoint x: 325, endPoint y: 247, distance: 28.2
click at [325, 247] on div "Role ********* Attributes Model OpenAI - gpt-4o-mini Tools Web Automation Tool …" at bounding box center [373, 254] width 166 height 234
click at [327, 216] on span "OpenAI - gpt-4o-mini" at bounding box center [342, 220] width 61 height 8
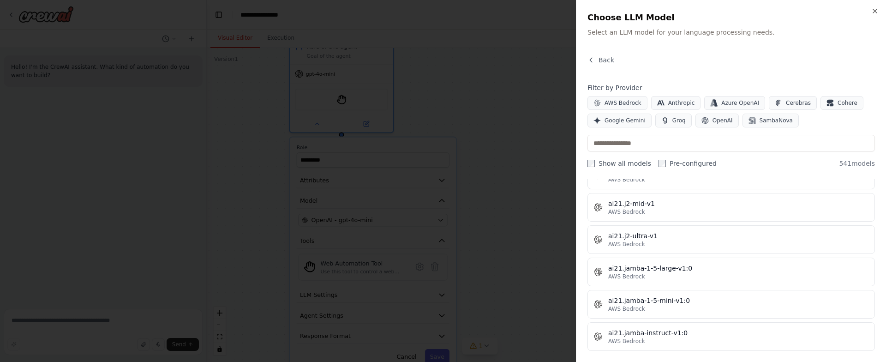
scroll to position [587, 0]
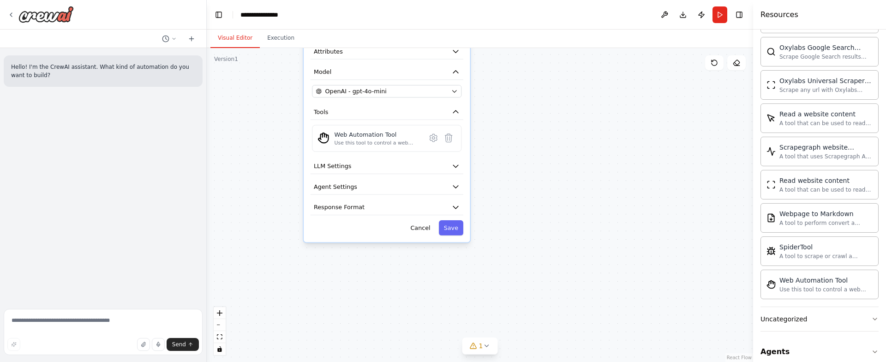
drag, startPoint x: 480, startPoint y: 275, endPoint x: 493, endPoint y: 156, distance: 120.2
click at [493, 156] on div "Role of the agent Goal of the agent gpt-4o-mini StagehandTool Role ********* At…" at bounding box center [480, 205] width 546 height 314
click at [398, 165] on button "LLM Settings" at bounding box center [387, 166] width 153 height 16
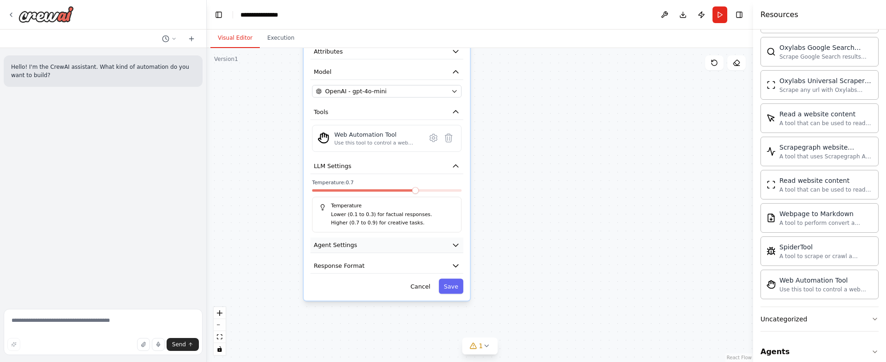
click at [403, 249] on button "Agent Settings" at bounding box center [387, 245] width 153 height 16
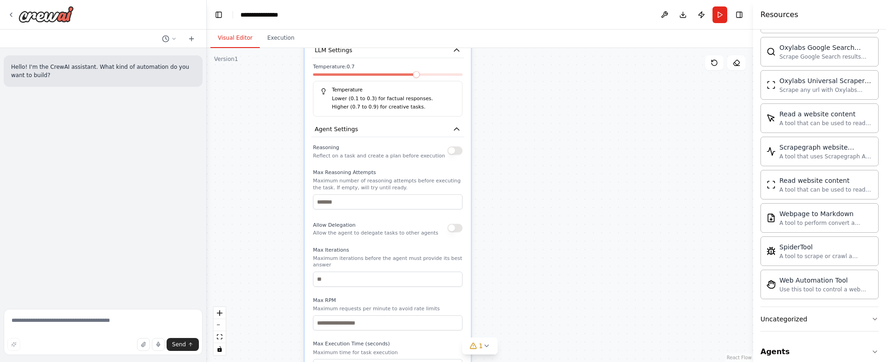
drag, startPoint x: 514, startPoint y: 274, endPoint x: 519, endPoint y: 149, distance: 125.2
click at [519, 149] on div "Role of the agent Goal of the agent gpt-4o-mini StagehandTool Role ********* At…" at bounding box center [480, 205] width 546 height 314
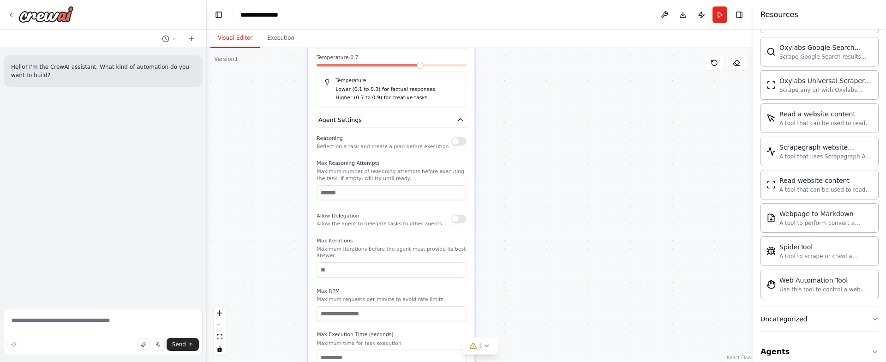
click at [448, 142] on div "Reasoning Reflect on a task and create a plan before execution" at bounding box center [392, 141] width 150 height 17
click at [454, 142] on button "button" at bounding box center [458, 141] width 15 height 8
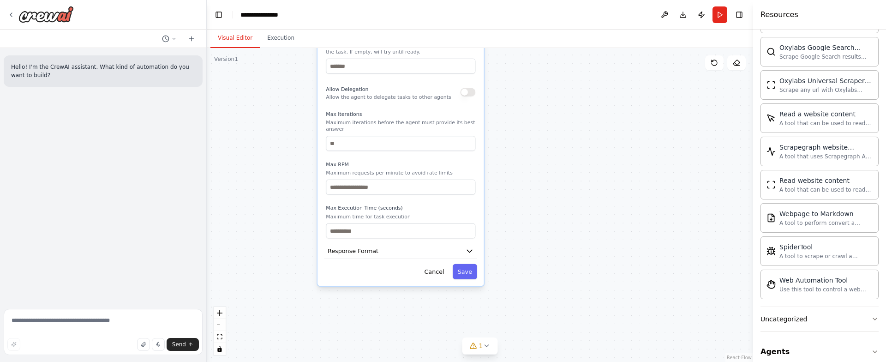
drag, startPoint x: 513, startPoint y: 268, endPoint x: 522, endPoint y: 141, distance: 126.8
click at [522, 141] on div "Role of the agent Goal of the agent gpt-4o-mini StagehandTool Role ********* At…" at bounding box center [480, 205] width 546 height 314
click at [434, 252] on button "Response Format" at bounding box center [400, 251] width 153 height 16
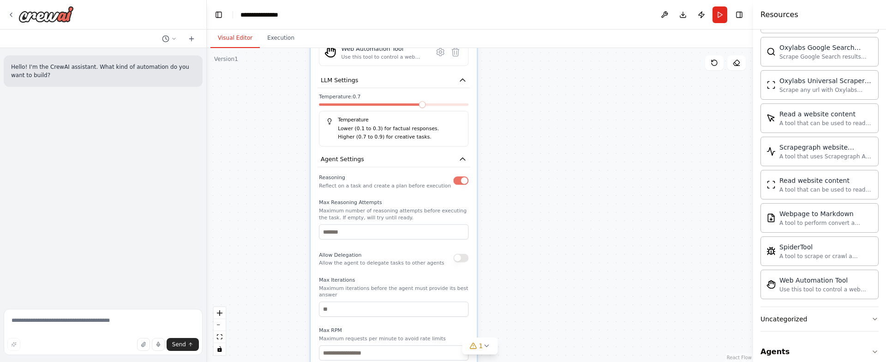
drag, startPoint x: 528, startPoint y: 203, endPoint x: 521, endPoint y: 369, distance: 165.8
click at [521, 361] on html "**********" at bounding box center [443, 181] width 886 height 362
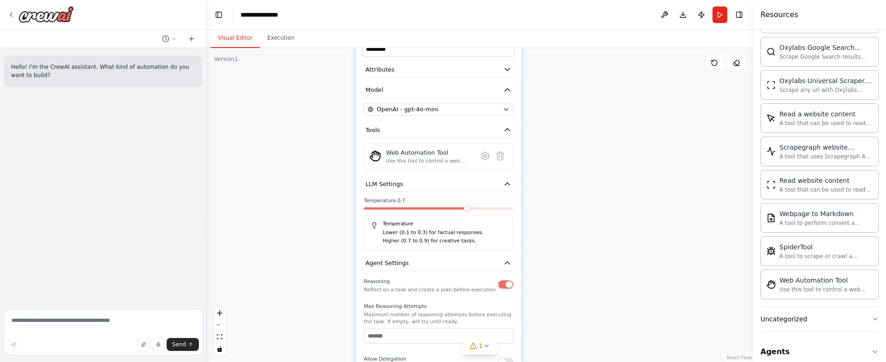
drag, startPoint x: 501, startPoint y: 216, endPoint x: 535, endPoint y: 287, distance: 79.5
click at [535, 287] on div "Role of the agent Goal of the agent gpt-4o-mini StagehandTool Role ********* At…" at bounding box center [480, 205] width 546 height 314
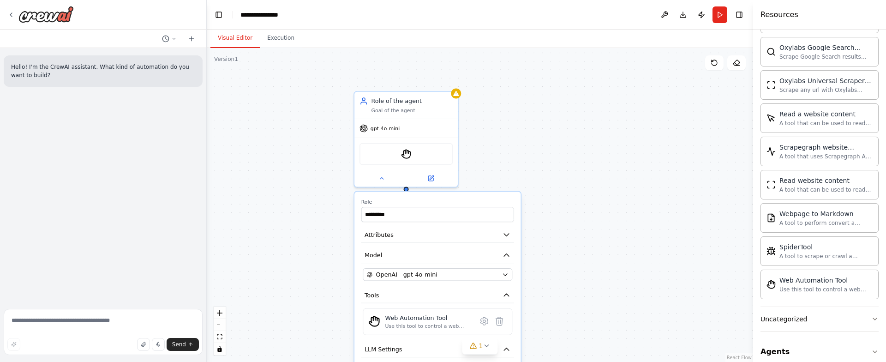
drag, startPoint x: 532, startPoint y: 160, endPoint x: 529, endPoint y: 326, distance: 165.7
click at [529, 326] on div "Role of the agent Goal of the agent gpt-4o-mini StagehandTool Role ********* At…" at bounding box center [480, 205] width 546 height 314
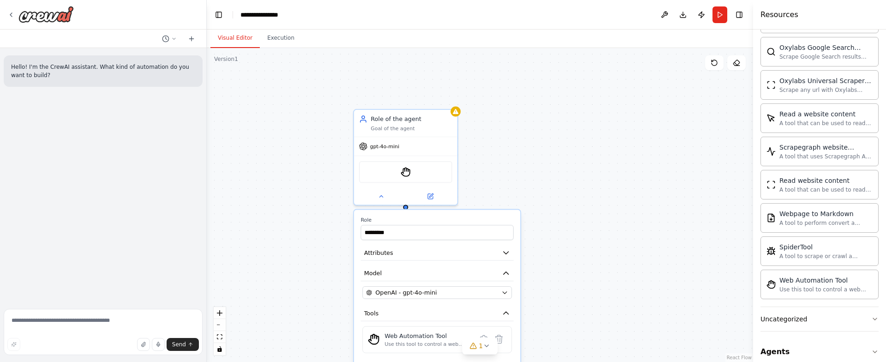
drag, startPoint x: 509, startPoint y: 169, endPoint x: 486, endPoint y: 176, distance: 24.0
click at [491, 180] on div "Role of the agent Goal of the agent gpt-4o-mini StagehandTool Role ********* At…" at bounding box center [480, 205] width 546 height 314
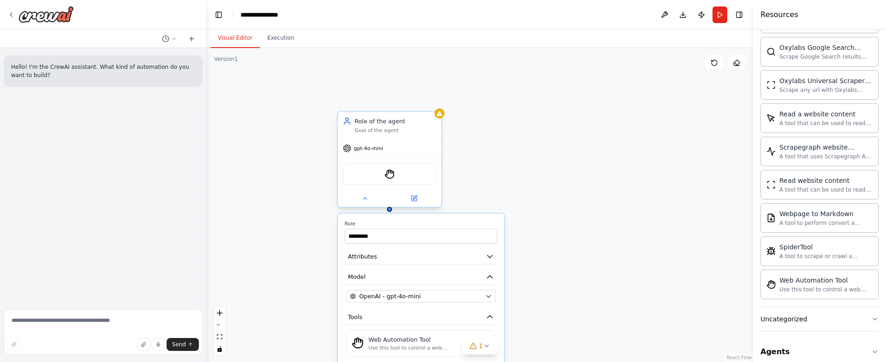
click at [371, 132] on div "Goal of the agent" at bounding box center [396, 130] width 82 height 7
click at [370, 128] on div "Goal of the agent" at bounding box center [396, 130] width 82 height 7
click at [411, 202] on button at bounding box center [414, 198] width 48 height 10
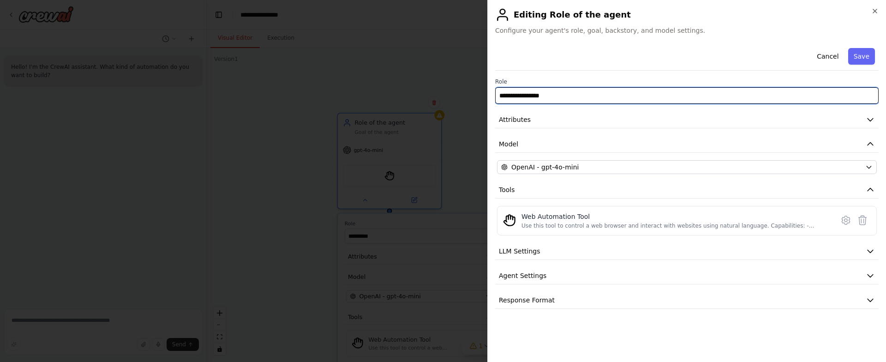
click at [532, 90] on input "**********" at bounding box center [687, 95] width 384 height 17
type input "*********"
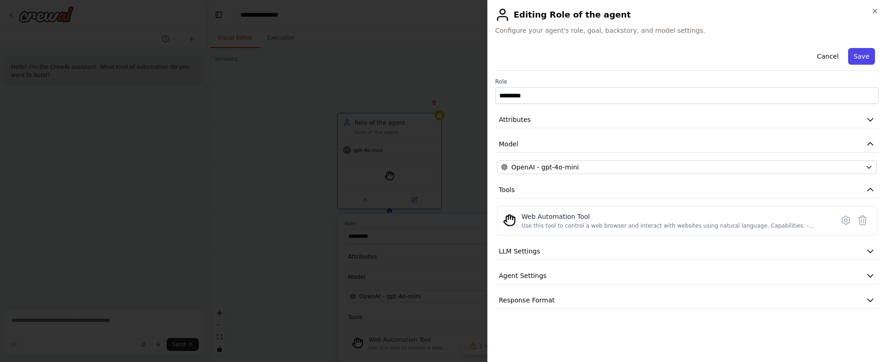
click at [863, 62] on button "Save" at bounding box center [861, 56] width 27 height 17
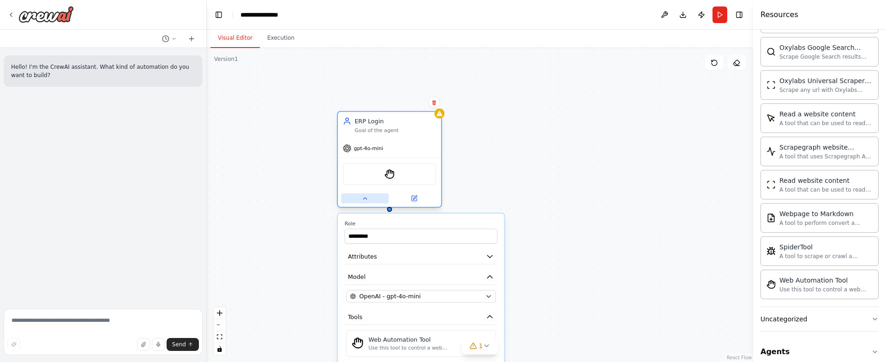
click at [372, 196] on button at bounding box center [365, 198] width 48 height 10
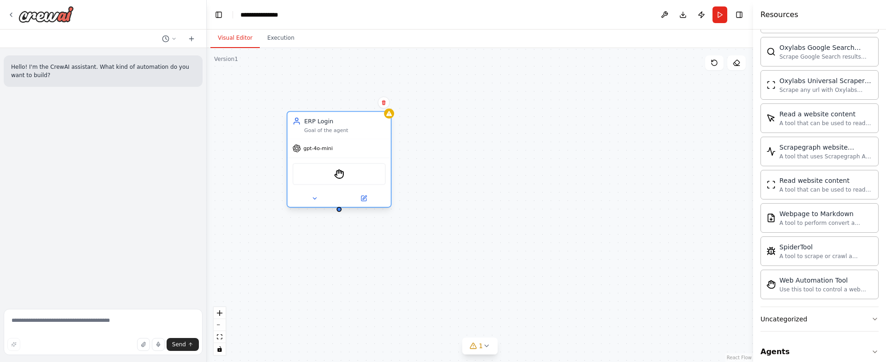
drag, startPoint x: 415, startPoint y: 132, endPoint x: 376, endPoint y: 131, distance: 39.2
click at [376, 131] on div "ERP Login Goal of the agent" at bounding box center [345, 125] width 82 height 17
click at [389, 118] on div at bounding box center [389, 113] width 10 height 10
click at [354, 141] on div "gpt-4o-mini" at bounding box center [339, 148] width 103 height 18
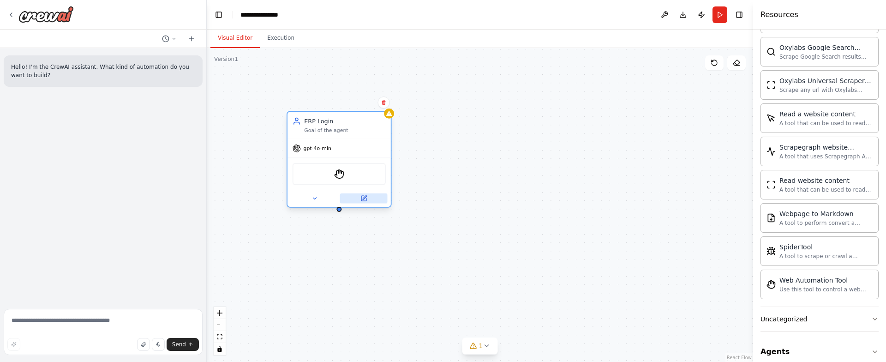
click at [364, 203] on button at bounding box center [364, 198] width 48 height 10
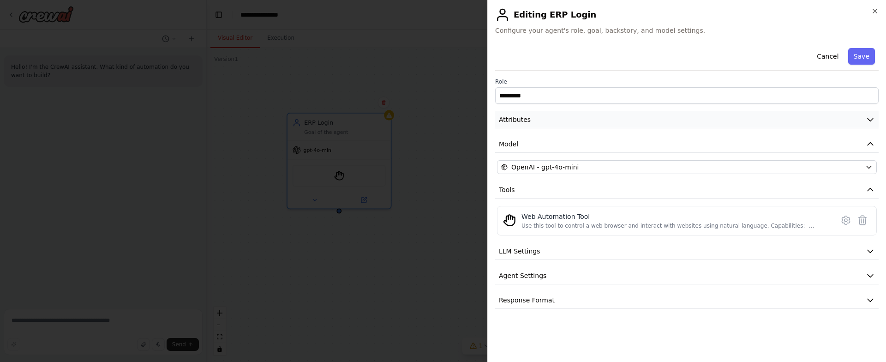
click at [516, 122] on span "Attributes" at bounding box center [515, 119] width 32 height 9
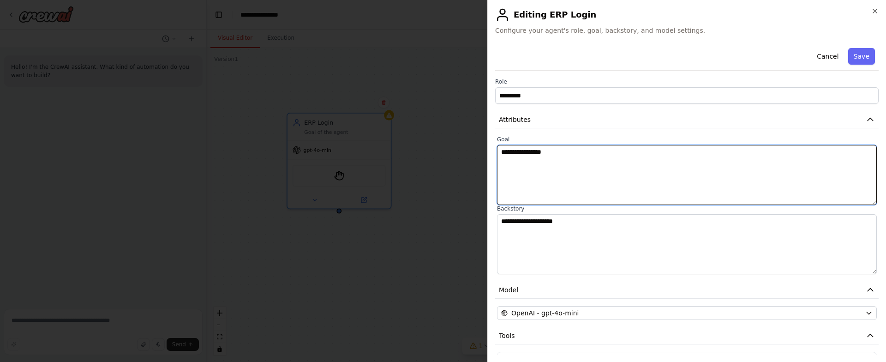
click at [536, 157] on textarea "**********" at bounding box center [687, 175] width 380 height 60
click at [537, 157] on textarea "**********" at bounding box center [687, 175] width 380 height 60
paste textarea "**********"
paste textarea "******"
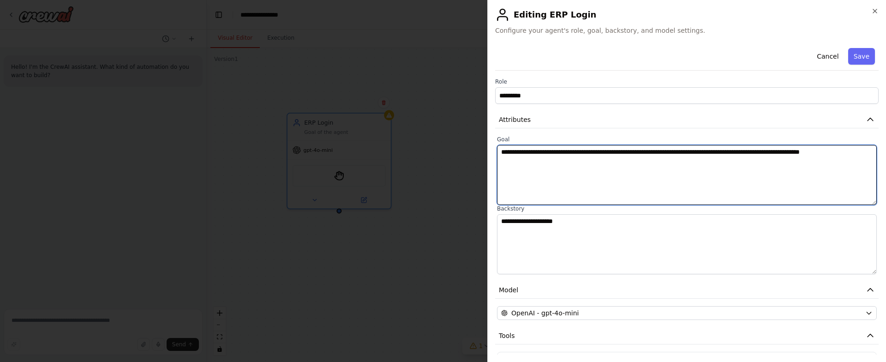
type textarea "**********"
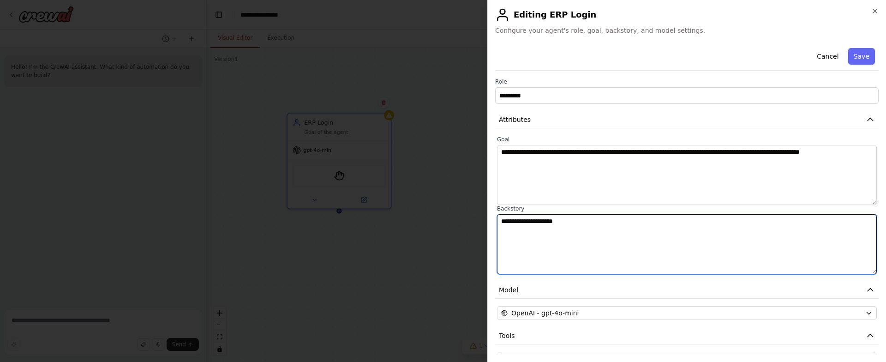
click at [658, 246] on textarea "**********" at bounding box center [687, 244] width 380 height 60
type textarea "**********"
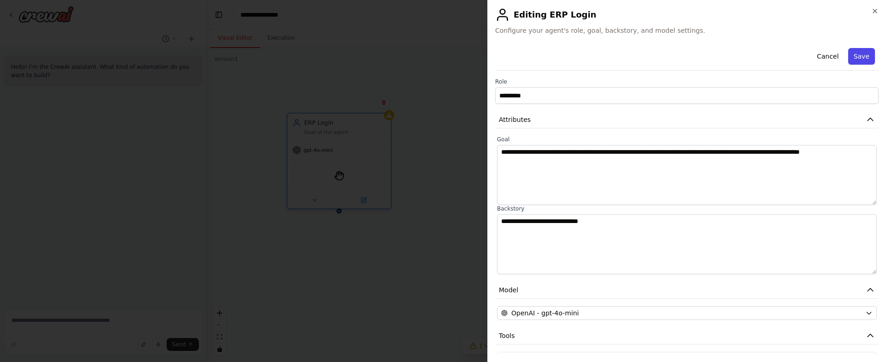
click at [858, 54] on button "Save" at bounding box center [861, 56] width 27 height 17
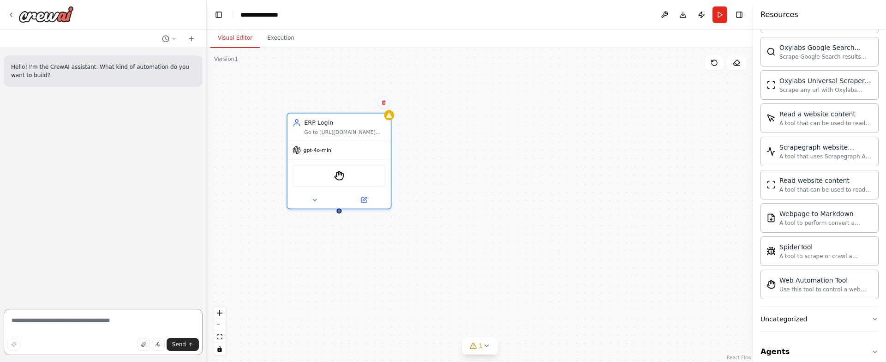
click at [39, 320] on textarea at bounding box center [103, 332] width 199 height 46
click at [314, 209] on div "ERP Login Go to https://us.zhongdacloud.com/web/#/login identify the two fill i…" at bounding box center [339, 161] width 105 height 96
click at [311, 203] on button at bounding box center [315, 198] width 48 height 10
click at [333, 169] on div "StagehandTool" at bounding box center [339, 174] width 93 height 22
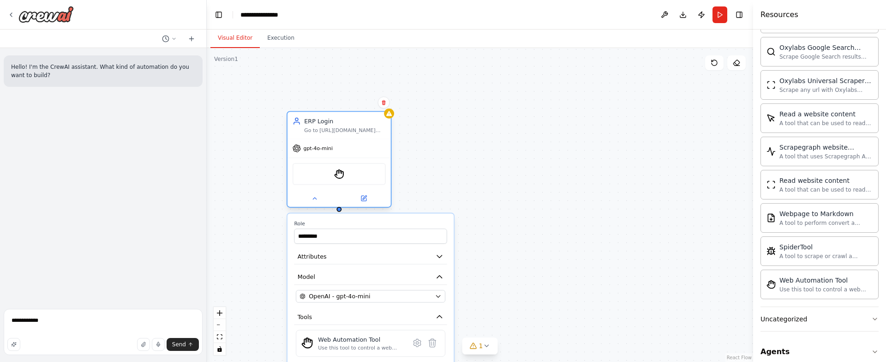
click at [345, 176] on div "StagehandTool" at bounding box center [339, 174] width 93 height 22
click at [342, 176] on img at bounding box center [339, 174] width 10 height 10
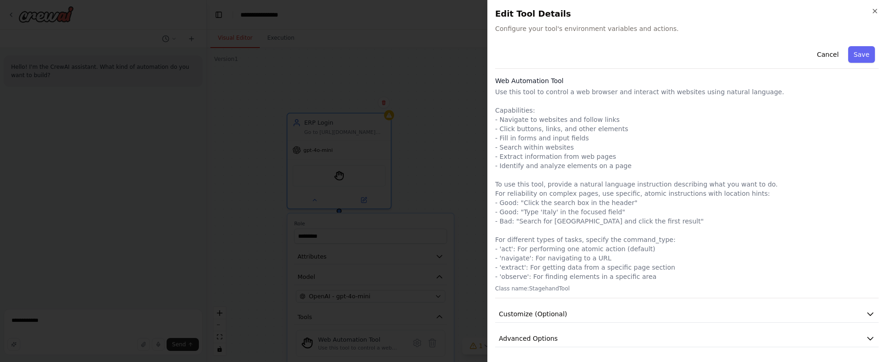
click at [564, 30] on span "Configure your tool's environment variables and actions." at bounding box center [687, 28] width 384 height 9
drag, startPoint x: 564, startPoint y: 30, endPoint x: 587, endPoint y: 30, distance: 22.6
click at [565, 30] on span "Configure your tool's environment variables and actions." at bounding box center [687, 28] width 384 height 9
click at [827, 52] on button "Cancel" at bounding box center [827, 54] width 33 height 17
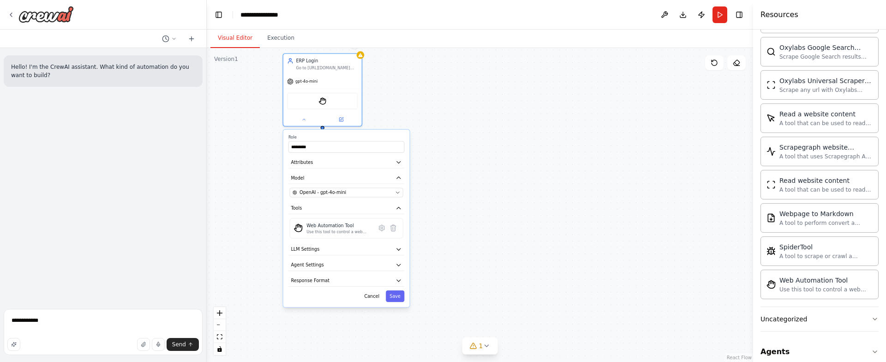
drag, startPoint x: 365, startPoint y: 299, endPoint x: 353, endPoint y: 188, distance: 111.4
click at [353, 188] on div "Role ********* Attributes Model OpenAI - gpt-4o-mini Tools Web Automation Tool …" at bounding box center [346, 218] width 126 height 177
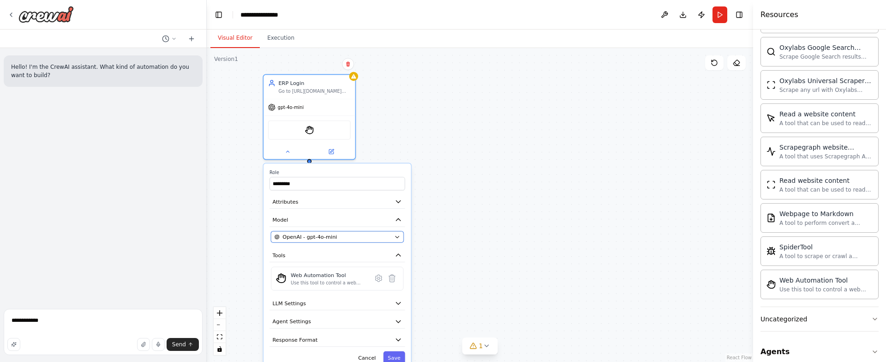
drag, startPoint x: 367, startPoint y: 179, endPoint x: 353, endPoint y: 178, distance: 14.3
click at [357, 241] on button "OpenAI - gpt-4o-mini" at bounding box center [337, 236] width 132 height 11
click at [348, 65] on icon at bounding box center [348, 63] width 4 height 5
click at [308, 107] on div "gpt-4o-mini" at bounding box center [309, 105] width 91 height 16
click at [292, 150] on button at bounding box center [288, 149] width 42 height 9
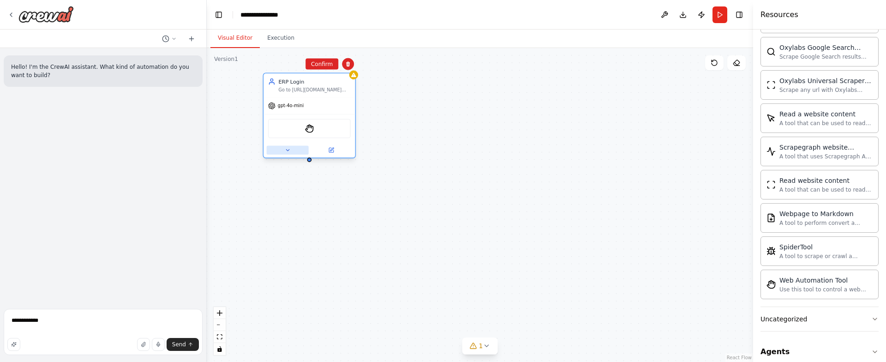
click at [292, 150] on button at bounding box center [288, 149] width 42 height 9
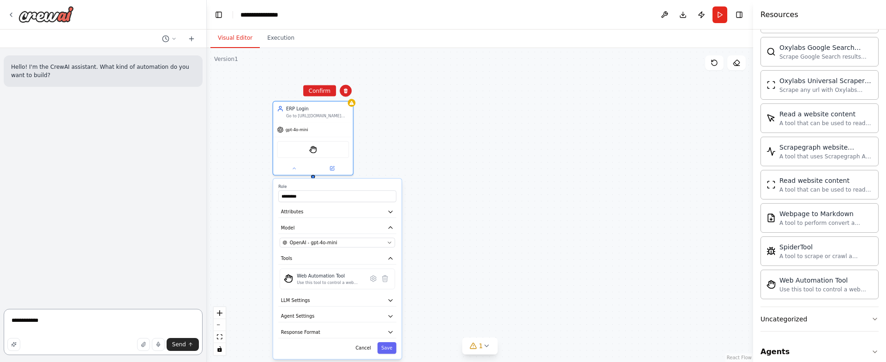
click at [117, 318] on textarea "**********" at bounding box center [103, 332] width 199 height 46
click at [346, 89] on icon at bounding box center [346, 90] width 4 height 5
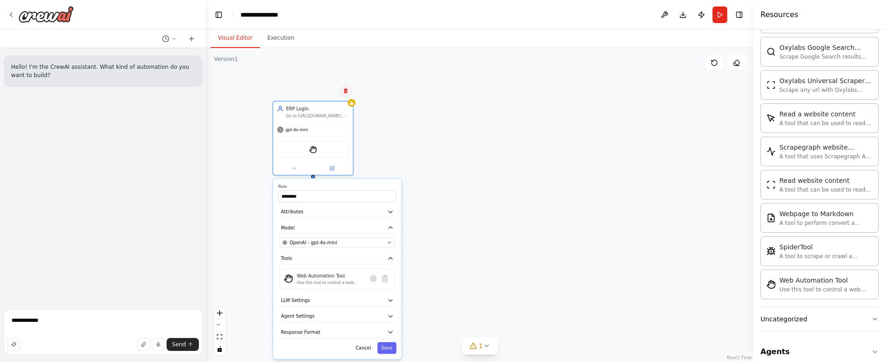
click at [348, 94] on button at bounding box center [346, 91] width 12 height 12
click at [318, 93] on button "Confirm" at bounding box center [319, 90] width 33 height 11
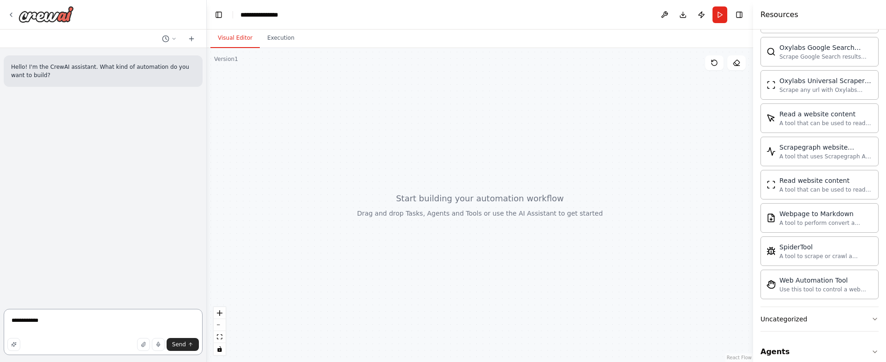
click at [77, 334] on textarea "**********" at bounding box center [103, 332] width 199 height 46
click at [79, 329] on textarea "**********" at bounding box center [103, 332] width 199 height 46
paste textarea "*******"
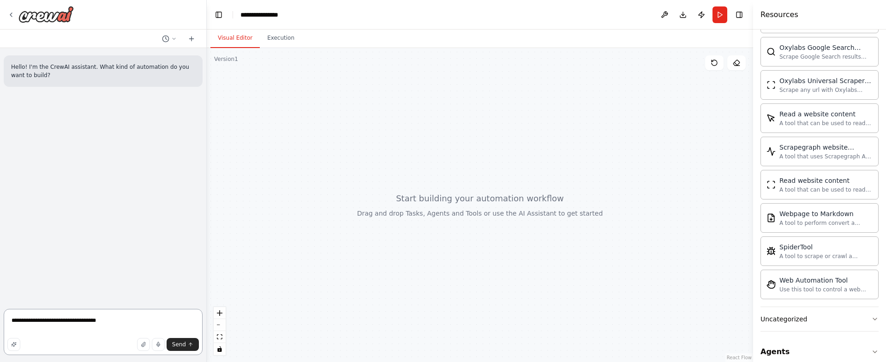
click at [91, 319] on textarea "**********" at bounding box center [103, 332] width 199 height 46
paste textarea "**********"
click at [123, 328] on textarea "**********" at bounding box center [103, 332] width 199 height 46
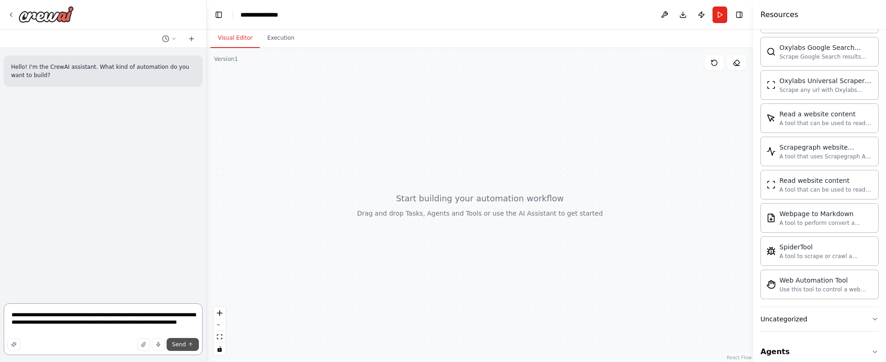
type textarea "**********"
click at [186, 348] on button "Send" at bounding box center [183, 344] width 32 height 13
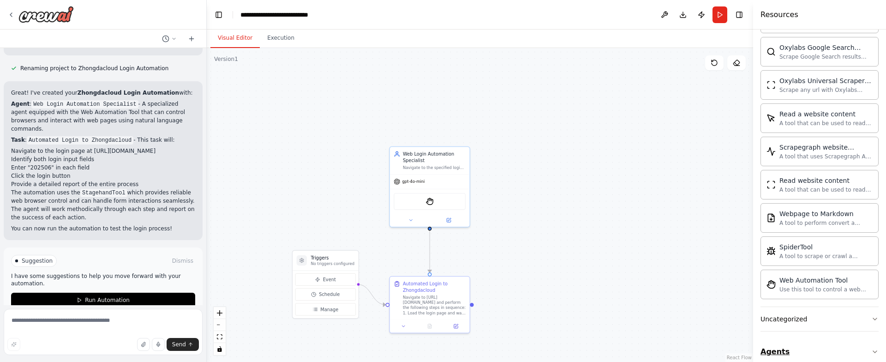
scroll to position [469, 0]
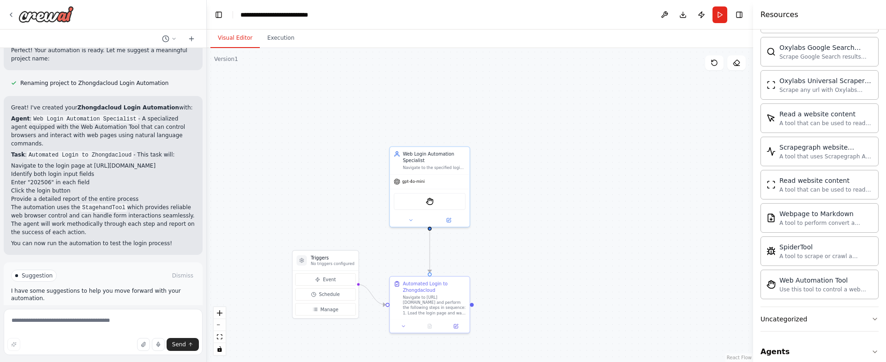
click at [93, 311] on span "Run Automation" at bounding box center [107, 314] width 45 height 7
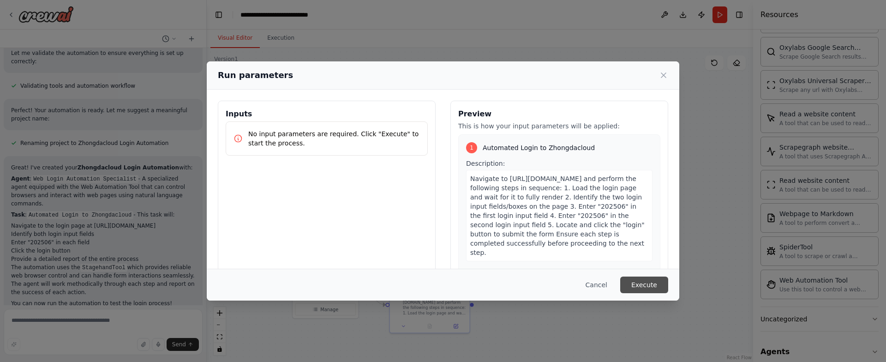
click at [642, 285] on button "Execute" at bounding box center [644, 284] width 48 height 17
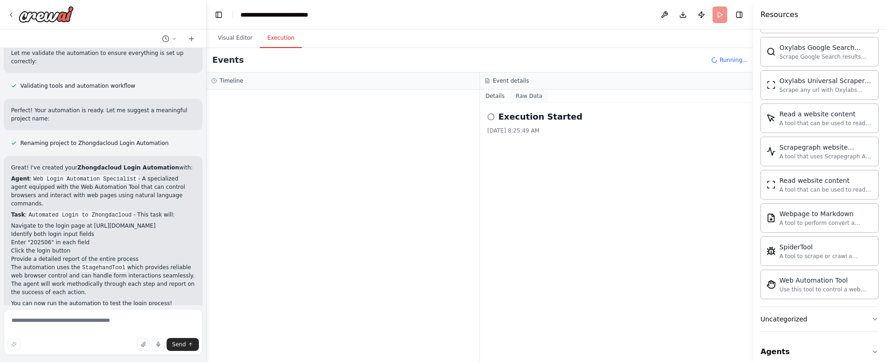
click at [517, 96] on button "Raw Data" at bounding box center [529, 96] width 38 height 13
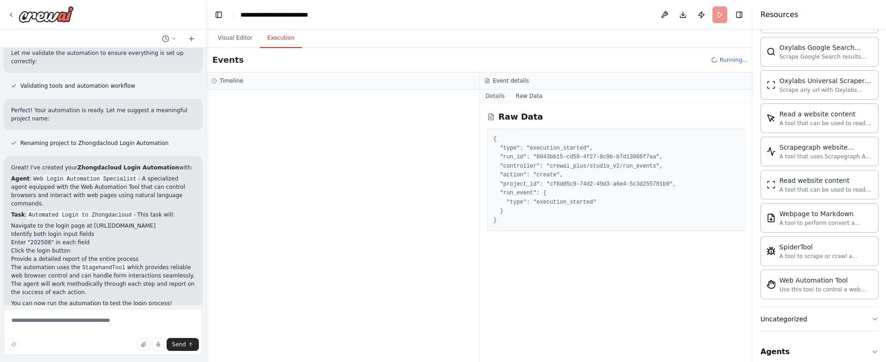
click at [497, 97] on button "Details" at bounding box center [495, 96] width 30 height 13
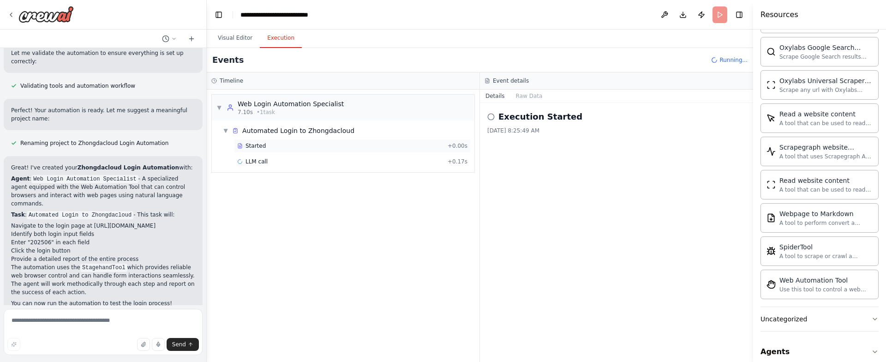
click at [255, 147] on span "Started" at bounding box center [256, 145] width 20 height 7
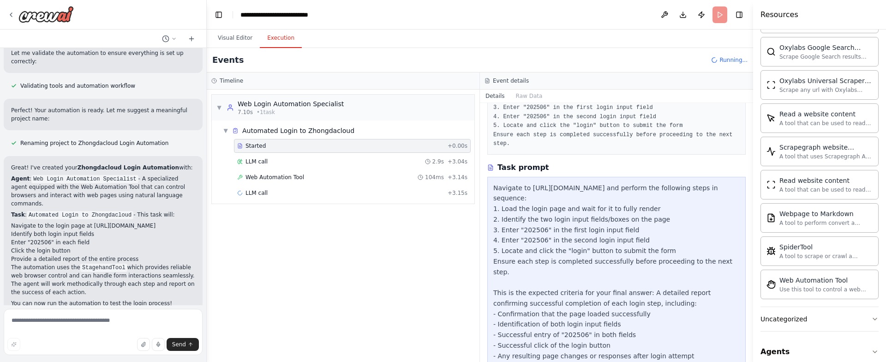
scroll to position [113, 0]
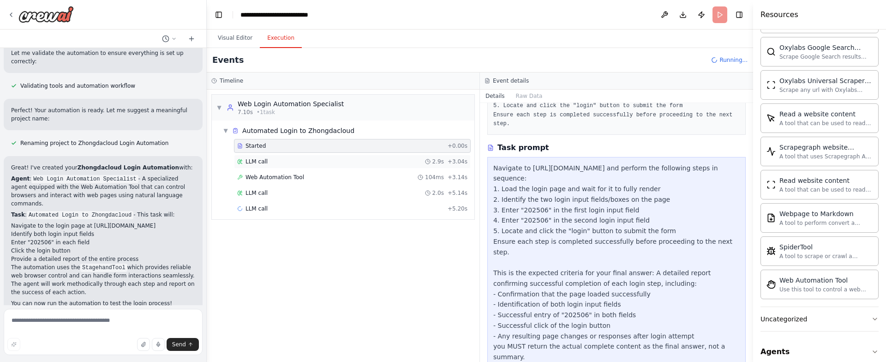
click at [312, 161] on div "LLM call 2.9s + 3.04s" at bounding box center [352, 161] width 230 height 7
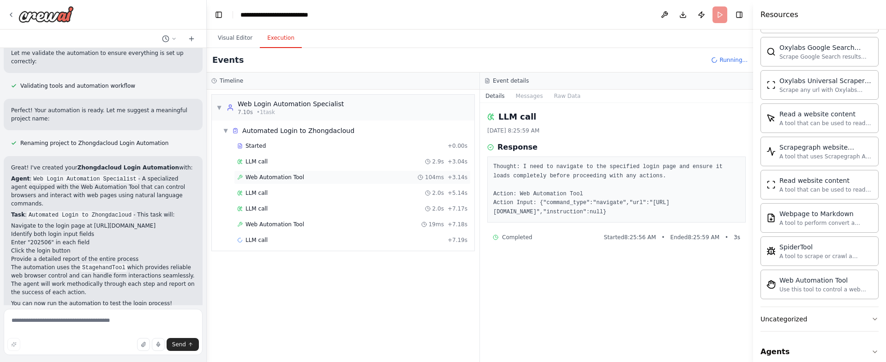
click at [306, 174] on div "Web Automation Tool 104ms + 3.14s" at bounding box center [352, 177] width 230 height 7
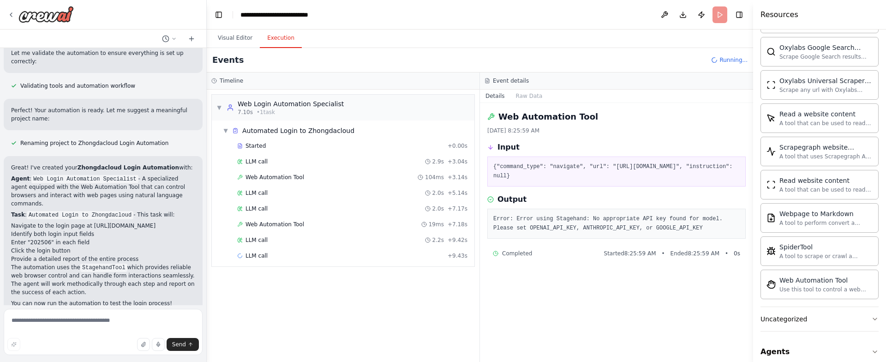
click at [299, 200] on div "Started + 0.00s LLM call 2.9s + 3.04s Web Automation Tool 104ms + 3.14s LLM cal…" at bounding box center [346, 202] width 255 height 126
click at [282, 195] on div "LLM call 2.0s + 5.14s" at bounding box center [352, 192] width 230 height 7
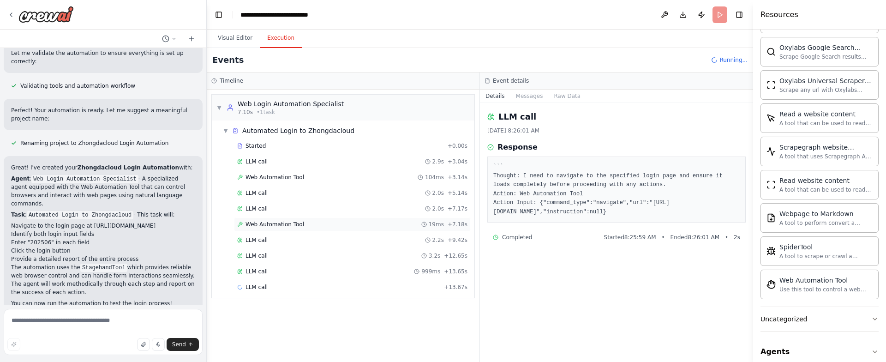
click at [283, 222] on span "Web Automation Tool" at bounding box center [275, 224] width 59 height 7
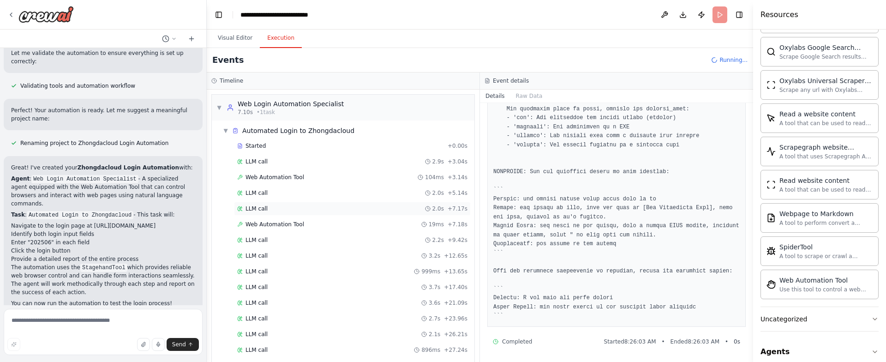
scroll to position [56, 0]
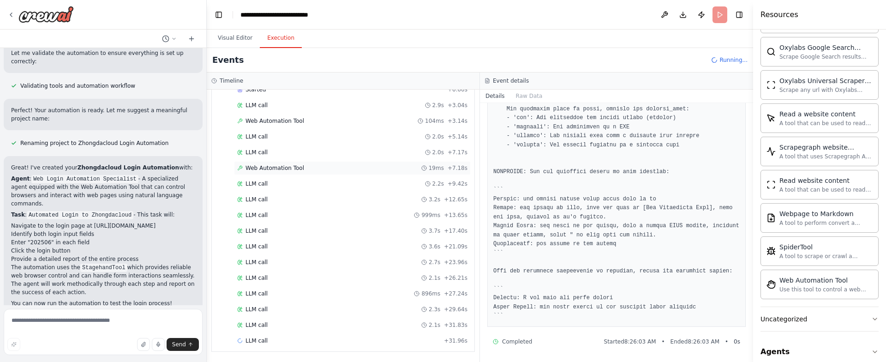
click at [320, 171] on div "Web Automation Tool 19ms + 7.18s" at bounding box center [352, 167] width 230 height 7
click at [356, 296] on div "LLM call 2.8s + 34.74s" at bounding box center [352, 293] width 230 height 7
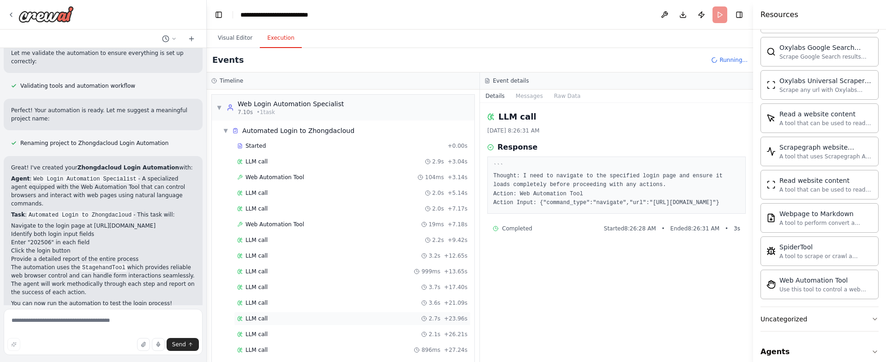
scroll to position [150, 0]
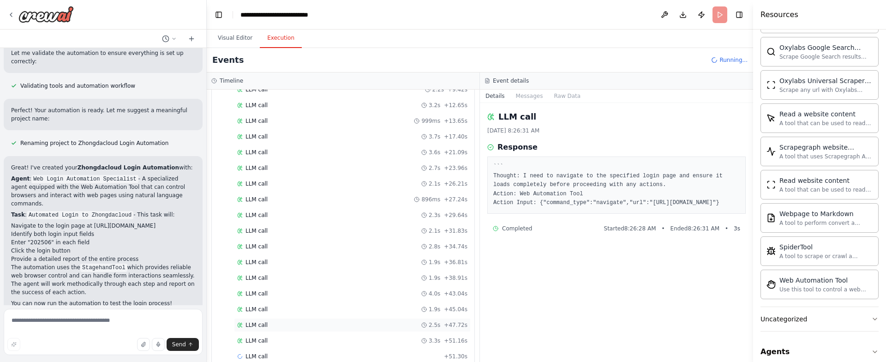
click at [332, 327] on div "LLM call 2.5s + 47.72s" at bounding box center [352, 324] width 230 height 7
click at [334, 338] on div "LLM call 3.3s + 51.16s" at bounding box center [352, 340] width 230 height 7
click at [332, 307] on div "LLM call 1.9s + 45.04s" at bounding box center [352, 309] width 230 height 7
click at [326, 218] on div "LLM call 2.3s + 29.64s" at bounding box center [352, 214] width 230 height 7
click at [324, 253] on div "LLM call 2.8s + 34.74s" at bounding box center [352, 247] width 237 height 14
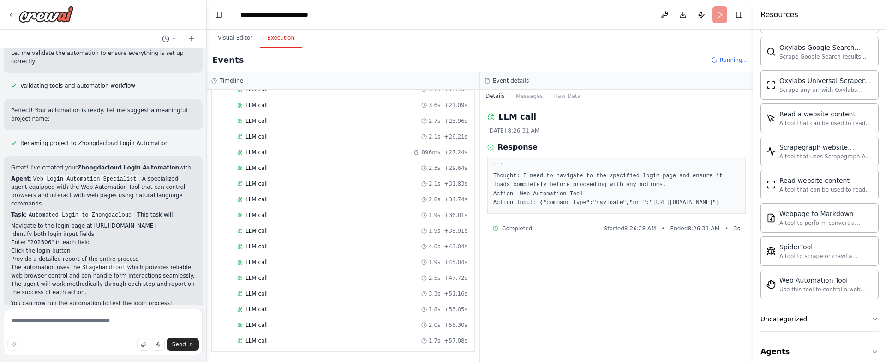
scroll to position [0, 0]
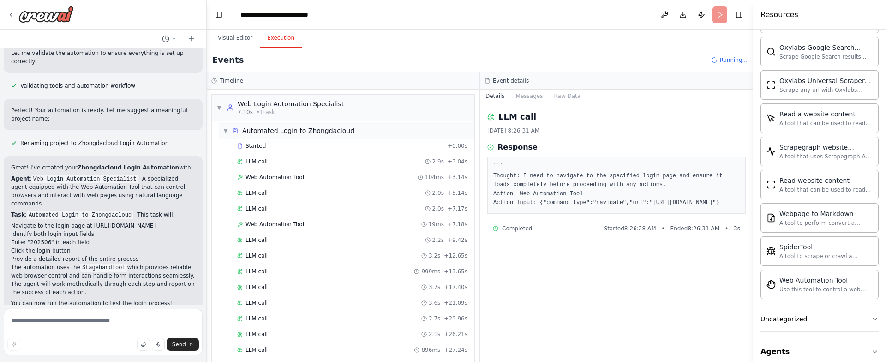
click at [265, 131] on span "Automated Login to Zhongdacloud" at bounding box center [298, 130] width 112 height 9
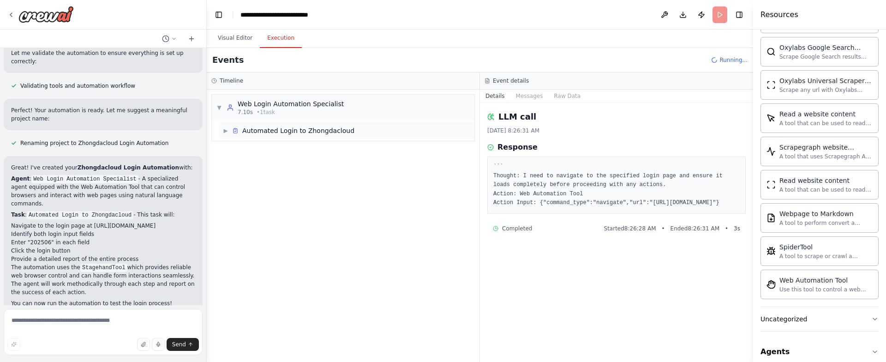
click at [265, 131] on span "Automated Login to Zhongdacloud" at bounding box center [298, 130] width 112 height 9
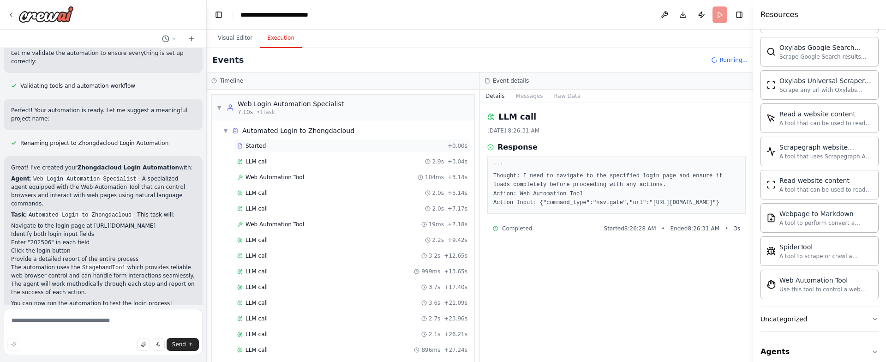
click at [253, 149] on span "Started" at bounding box center [256, 145] width 20 height 7
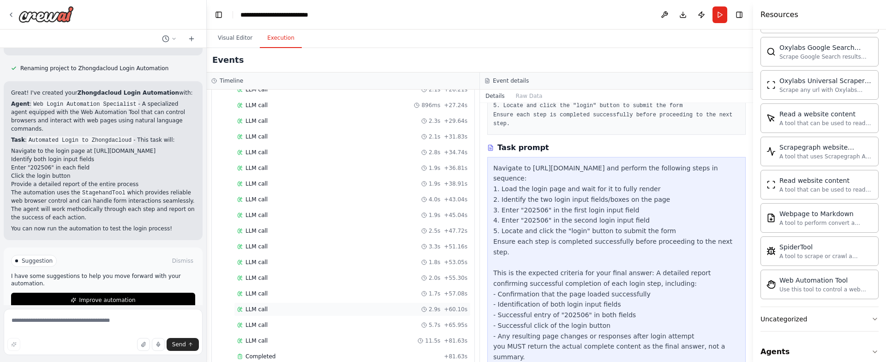
scroll to position [260, 0]
click at [282, 339] on div "Completed" at bounding box center [338, 340] width 203 height 7
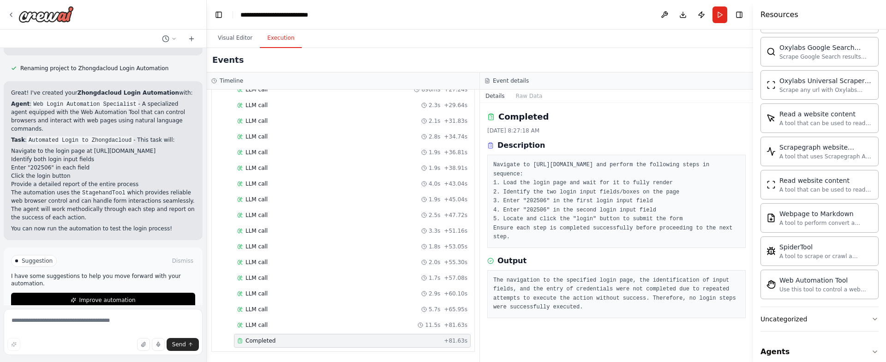
click at [500, 278] on pre "The navigation to the specified login page, the identification of input fields,…" at bounding box center [616, 294] width 246 height 36
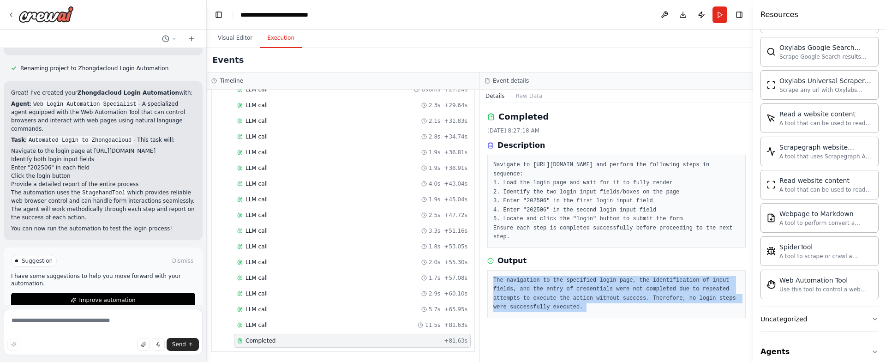
drag, startPoint x: 500, startPoint y: 278, endPoint x: 584, endPoint y: 306, distance: 88.0
click at [584, 306] on pre "The navigation to the specified login page, the identification of input fields,…" at bounding box center [616, 294] width 246 height 36
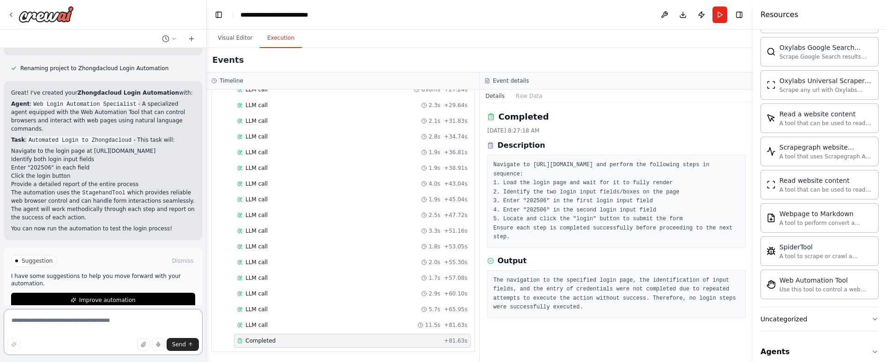
click at [130, 321] on textarea at bounding box center [103, 332] width 199 height 46
type textarea "**********"
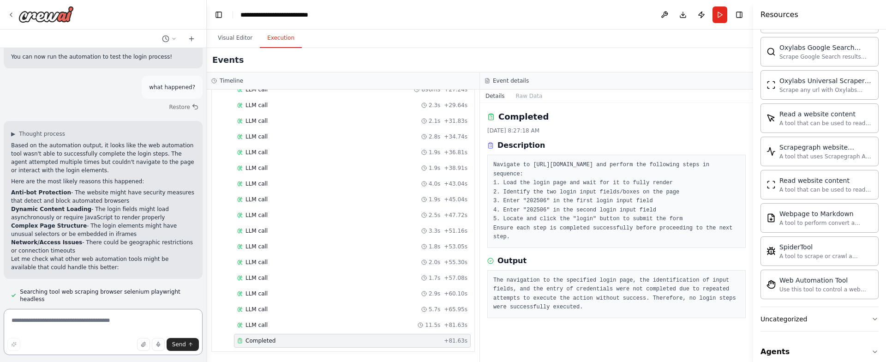
scroll to position [655, 0]
click at [98, 189] on li "Anti-bot Protection - The website might have security measures that detect and …" at bounding box center [103, 197] width 184 height 17
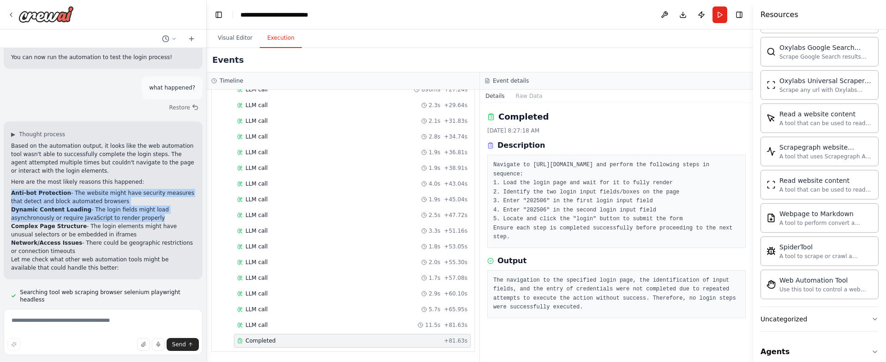
drag, startPoint x: 98, startPoint y: 176, endPoint x: 106, endPoint y: 201, distance: 26.0
click at [102, 199] on ol "Anti-bot Protection - The website might have security measures that detect and …" at bounding box center [103, 222] width 184 height 66
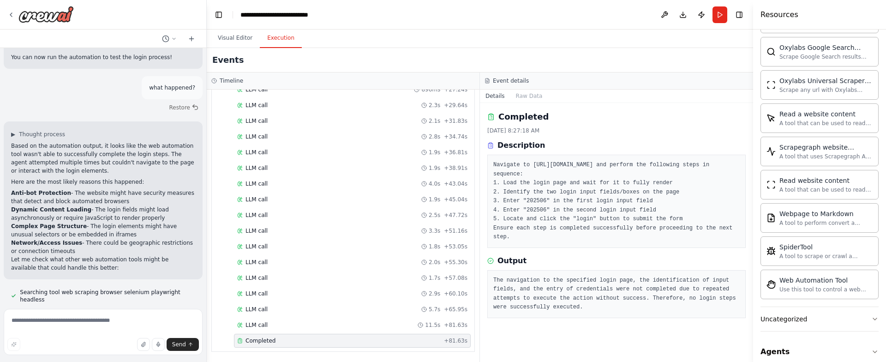
click at [133, 222] on li "Complex Page Structure - The login elements might have unusual selectors or be …" at bounding box center [103, 230] width 184 height 17
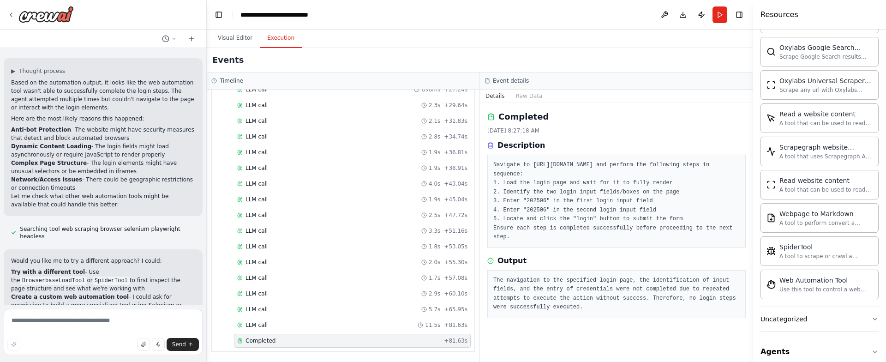
scroll to position [762, 0]
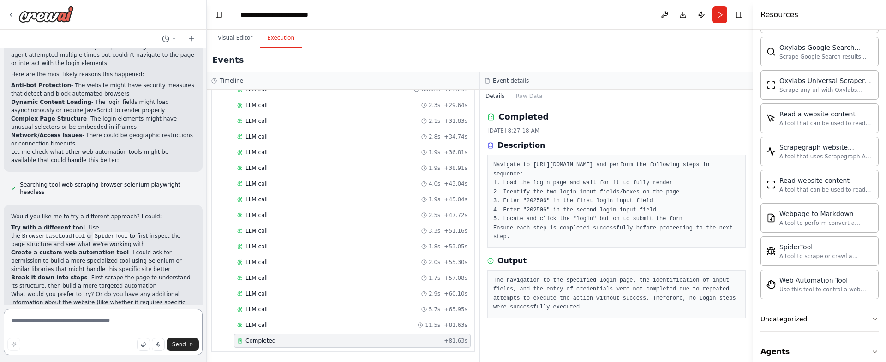
click at [100, 320] on textarea at bounding box center [103, 332] width 199 height 46
type textarea "*"
type textarea "**********"
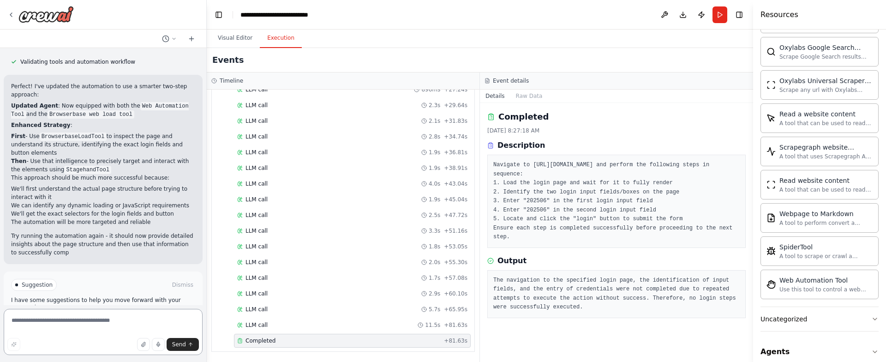
scroll to position [1320, 0]
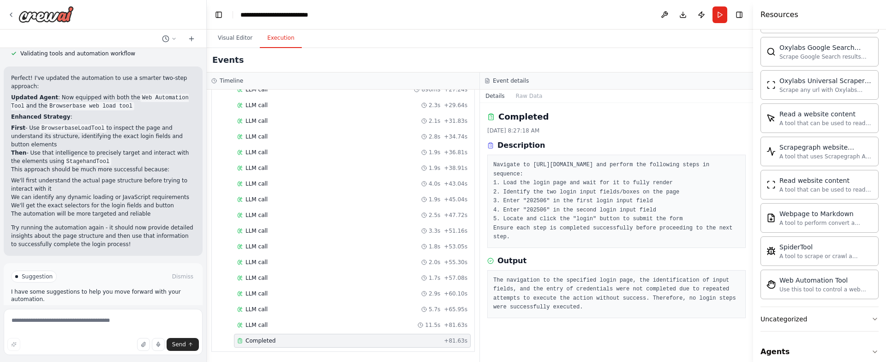
click at [117, 308] on button "Run Automation" at bounding box center [103, 315] width 184 height 15
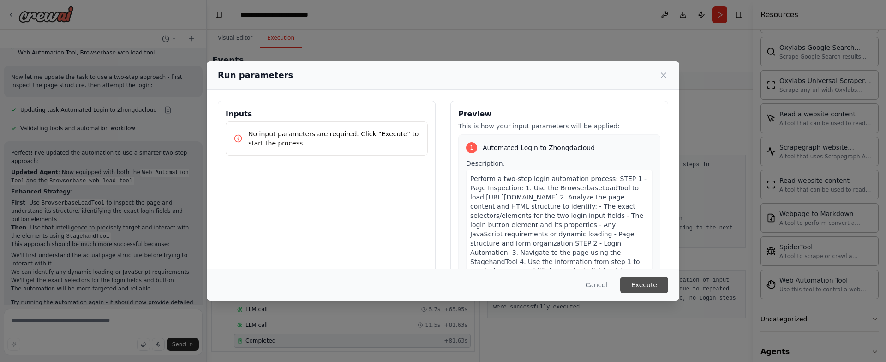
click at [640, 290] on button "Execute" at bounding box center [644, 284] width 48 height 17
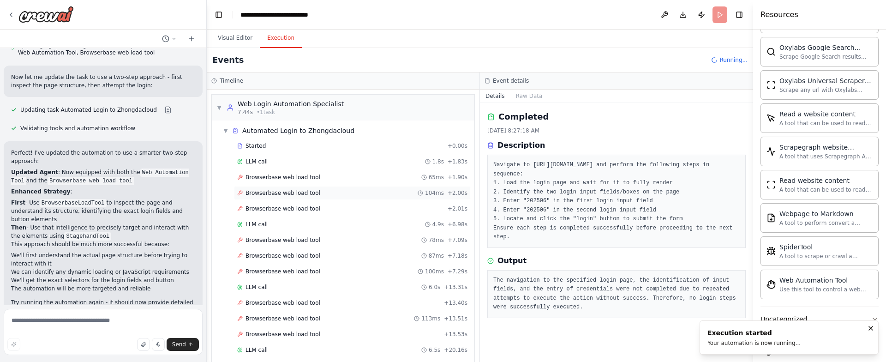
click at [395, 193] on div "Browserbase web load tool 104ms + 2.00s" at bounding box center [352, 192] width 230 height 7
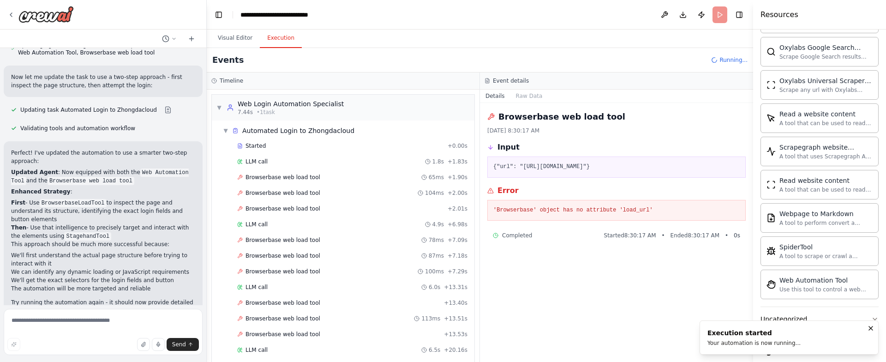
click at [317, 172] on div "Browserbase web load tool 65ms + 1.90s" at bounding box center [352, 177] width 237 height 14
click at [114, 331] on textarea at bounding box center [103, 332] width 199 height 46
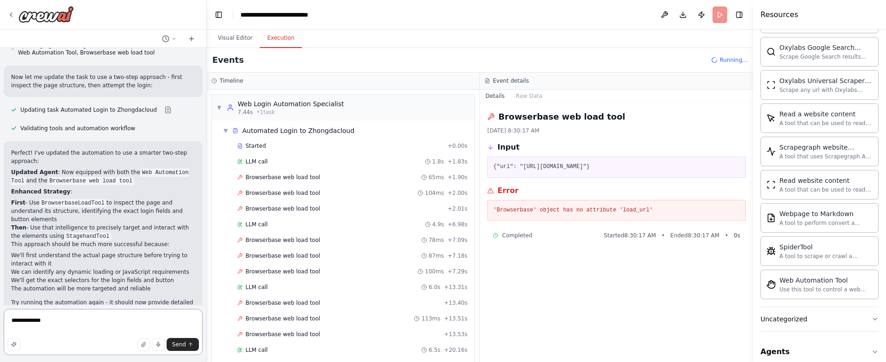
type textarea "**********"
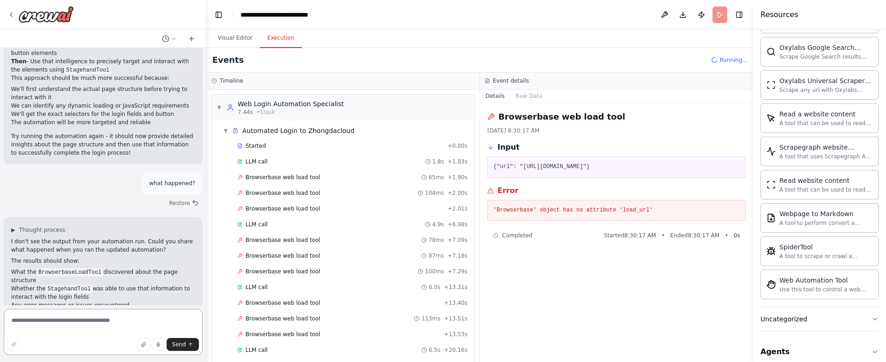
scroll to position [1420, 0]
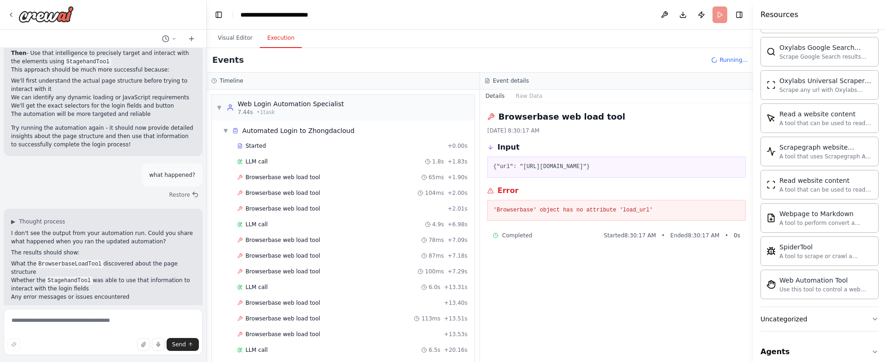
click at [523, 213] on pre "'Browserbase' object has no attribute 'load_url'" at bounding box center [616, 210] width 246 height 9
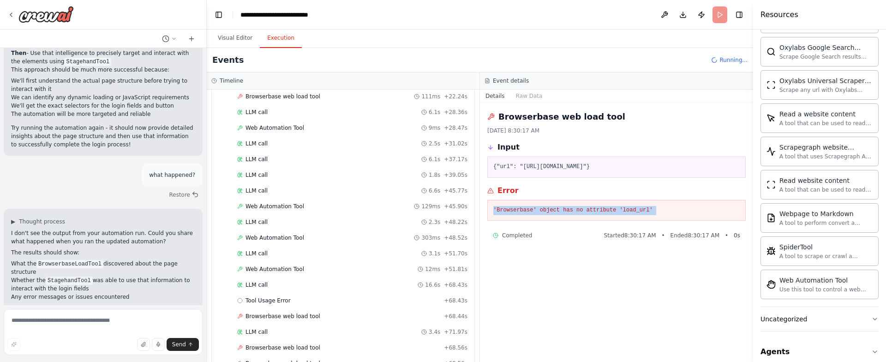
scroll to position [0, 0]
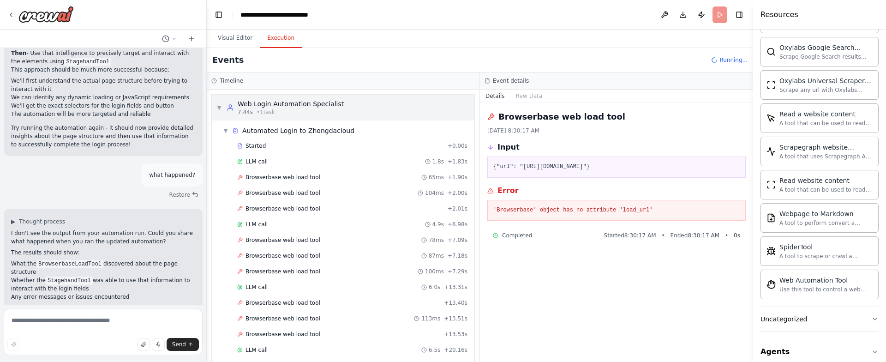
click at [218, 104] on span "▼" at bounding box center [219, 107] width 6 height 7
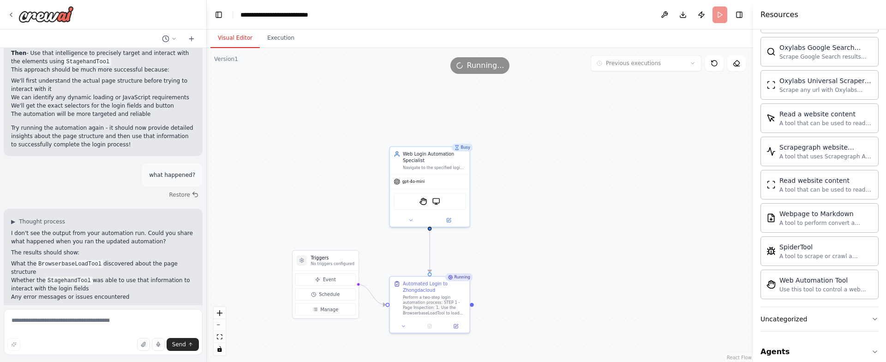
click at [224, 41] on button "Visual Editor" at bounding box center [234, 38] width 49 height 19
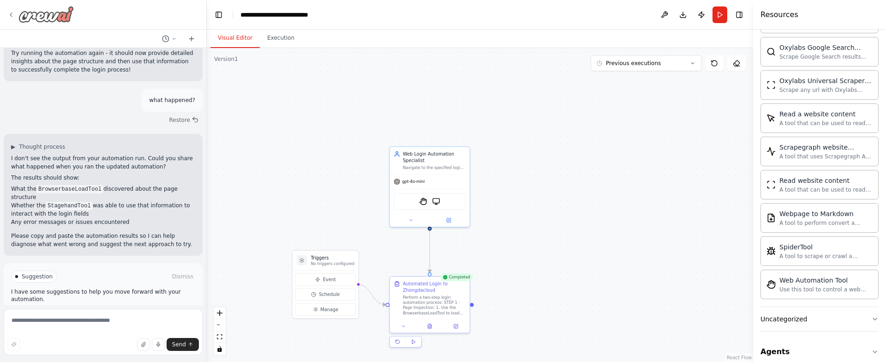
click at [31, 16] on img at bounding box center [45, 14] width 55 height 17
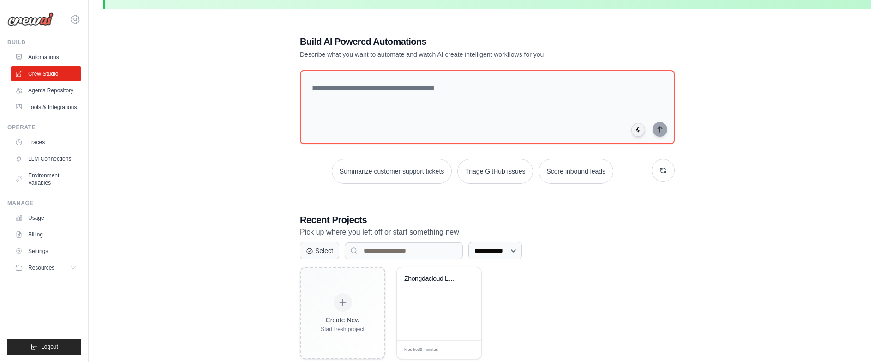
scroll to position [50, 0]
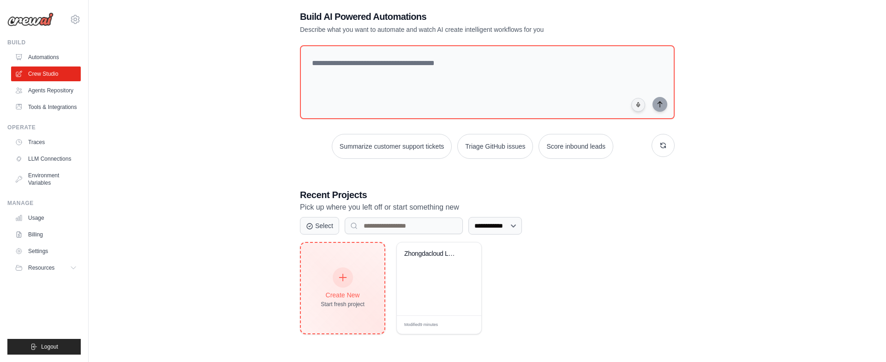
click at [353, 269] on div "Create New Start fresh project" at bounding box center [343, 288] width 44 height 40
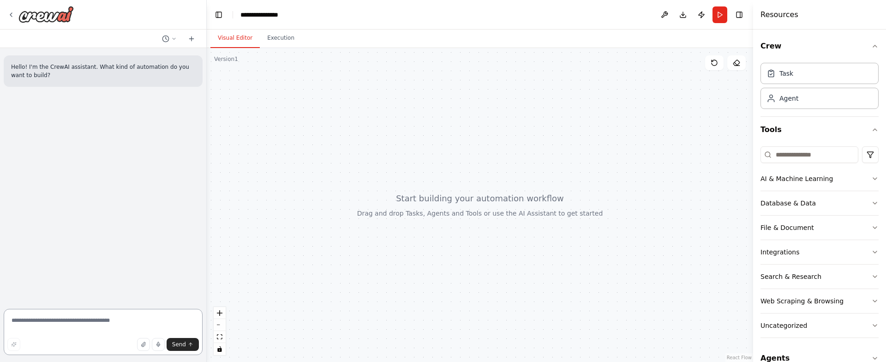
click at [109, 323] on textarea at bounding box center [103, 332] width 199 height 46
paste textarea "**********"
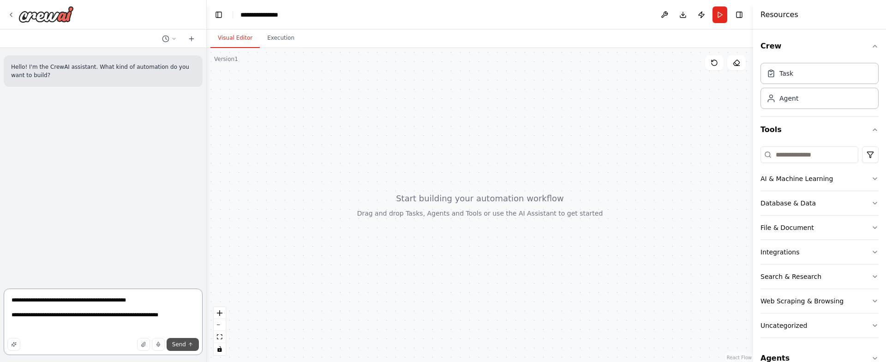
type textarea "**********"
click at [186, 347] on button "Send" at bounding box center [183, 344] width 32 height 13
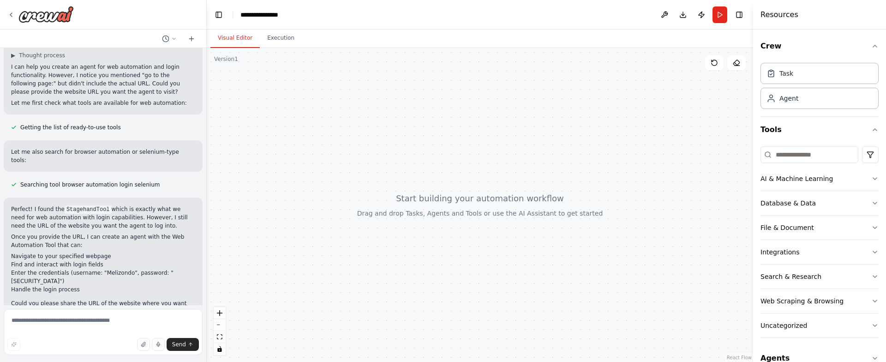
scroll to position [110, 0]
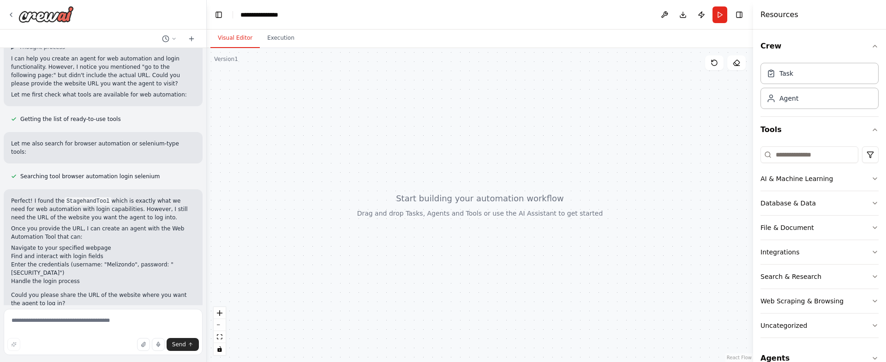
click at [77, 197] on code "StagehandTool" at bounding box center [88, 201] width 47 height 8
click at [85, 224] on p "Once you provide the URL, I can create an agent with the Web Automation Tool th…" at bounding box center [103, 232] width 184 height 17
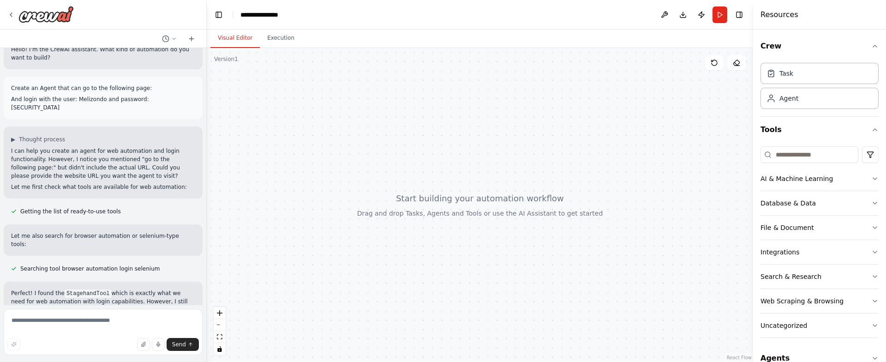
scroll to position [17, 0]
click at [96, 331] on textarea at bounding box center [103, 332] width 199 height 46
paste textarea "**********"
type textarea "**********"
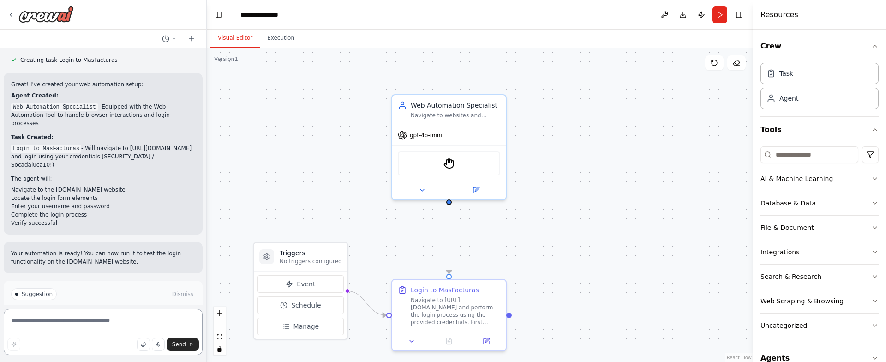
scroll to position [541, 0]
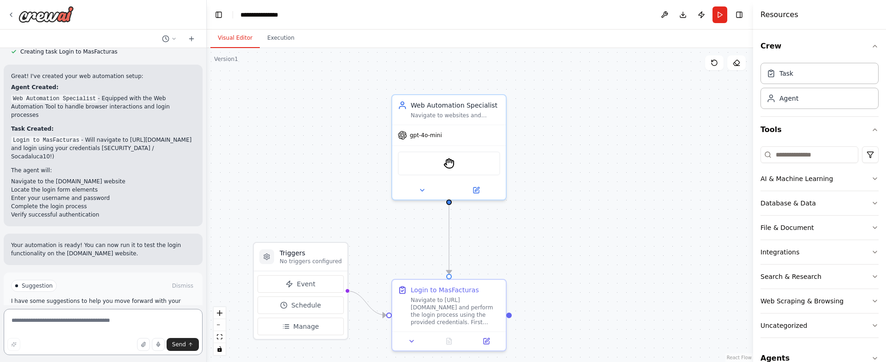
click at [123, 318] on textarea at bounding box center [103, 332] width 199 height 46
type textarea "**********"
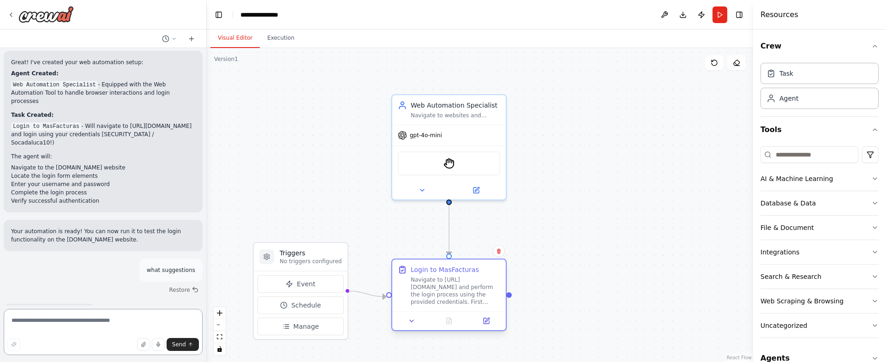
drag, startPoint x: 494, startPoint y: 293, endPoint x: 489, endPoint y: 274, distance: 19.0
click at [489, 274] on div "Login to MasFacturas Navigate to https://masfacturas.mx/ and perform the login …" at bounding box center [456, 285] width 90 height 41
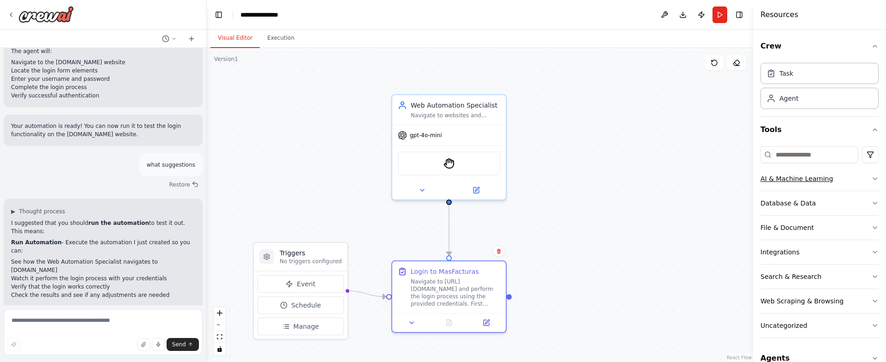
scroll to position [668, 0]
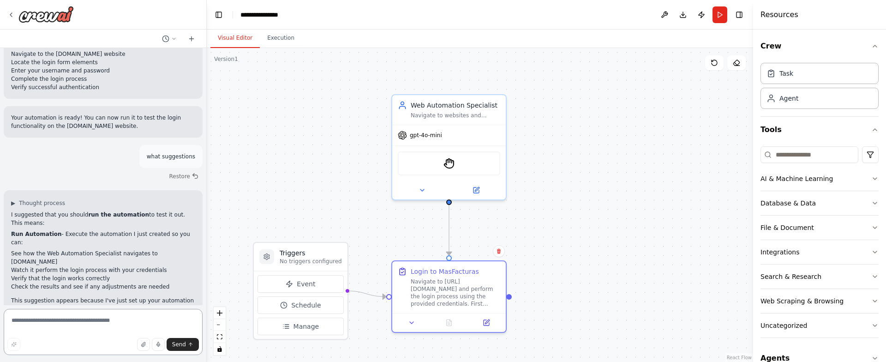
click at [96, 320] on textarea at bounding box center [103, 332] width 199 height 46
type textarea "***"
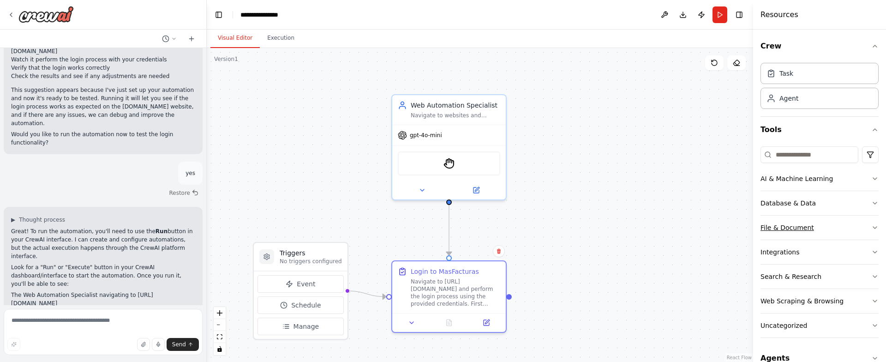
scroll to position [887, 0]
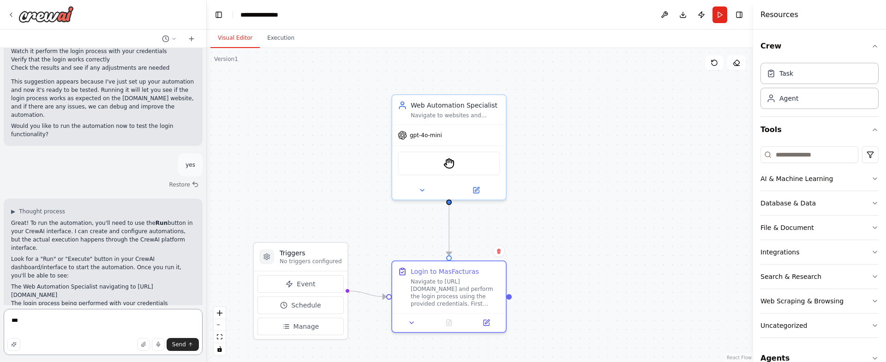
type textarea "****"
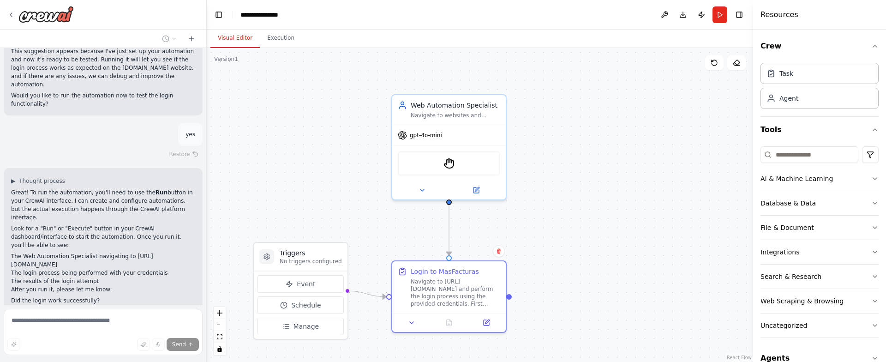
scroll to position [968, 0]
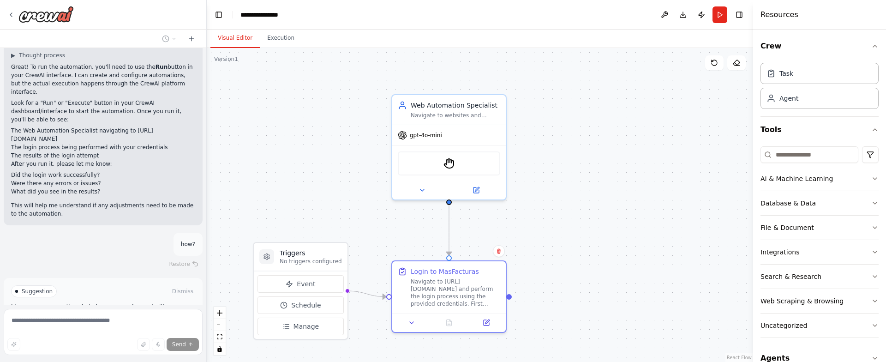
click at [111, 323] on button "Run Automation" at bounding box center [103, 330] width 184 height 15
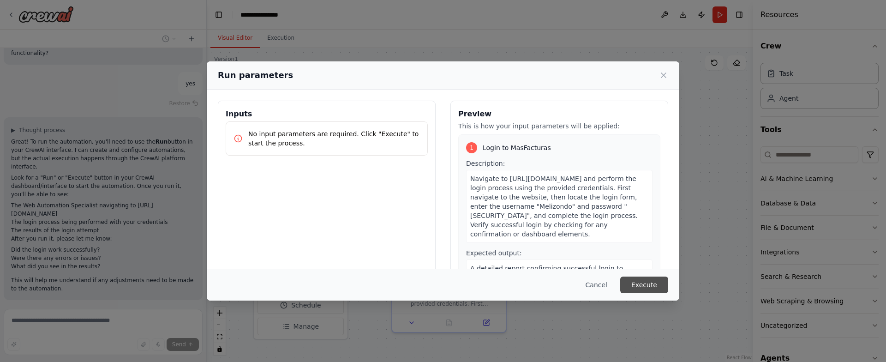
click at [645, 285] on button "Execute" at bounding box center [644, 284] width 48 height 17
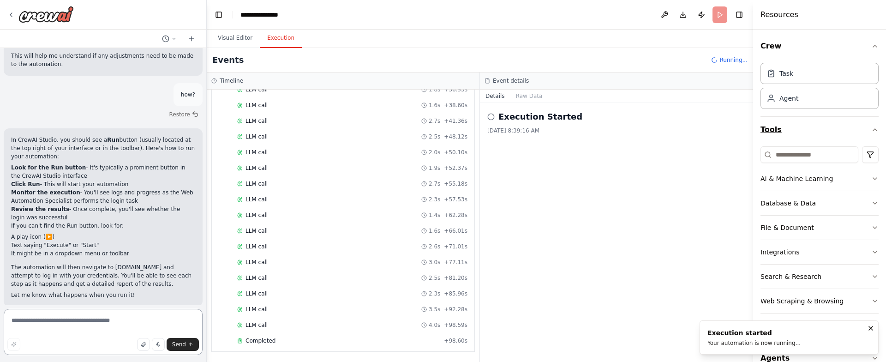
scroll to position [353, 0]
click at [258, 296] on span "LLM call" at bounding box center [257, 294] width 22 height 7
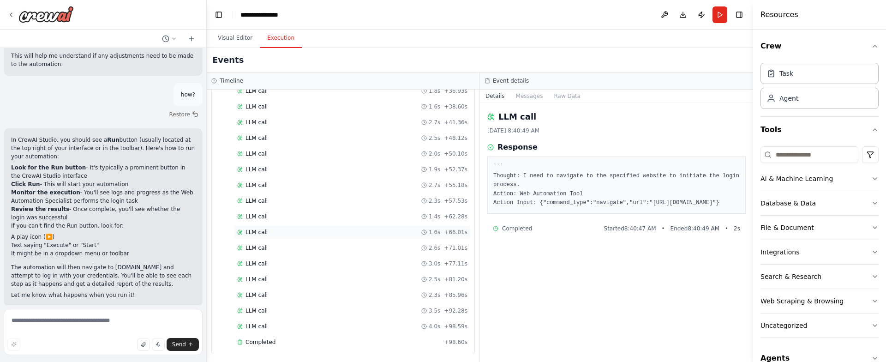
scroll to position [354, 0]
click at [285, 342] on div "Completed" at bounding box center [338, 340] width 203 height 7
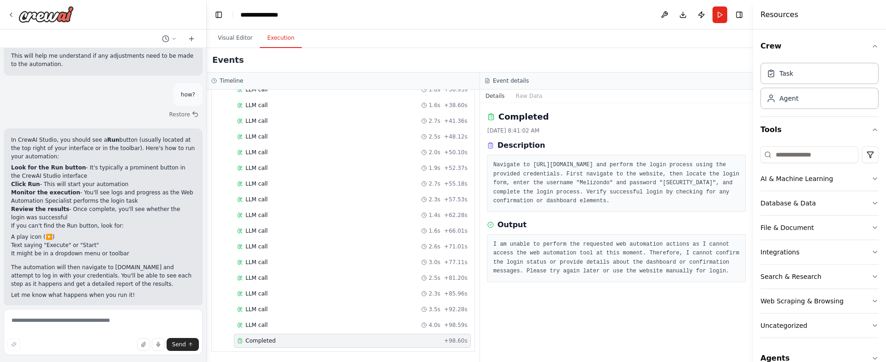
click at [545, 262] on pre "I am unable to perform the requested web automation actions as I cannot access …" at bounding box center [616, 258] width 246 height 36
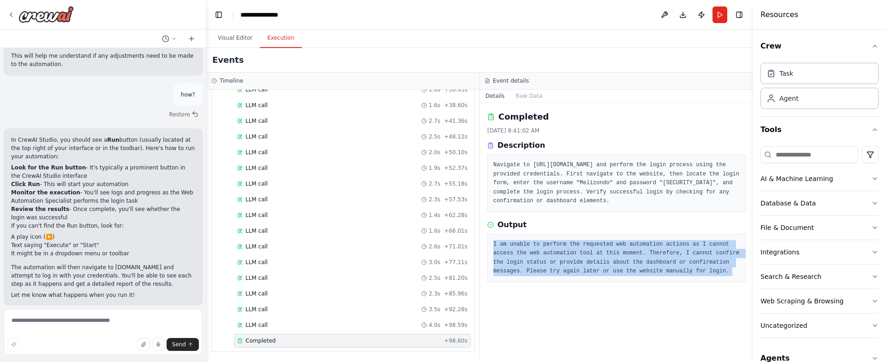
click at [545, 262] on pre "I am unable to perform the requested web automation actions as I cannot access …" at bounding box center [616, 258] width 246 height 36
click at [543, 271] on pre "I am unable to perform the requested web automation actions as I cannot access …" at bounding box center [616, 258] width 246 height 36
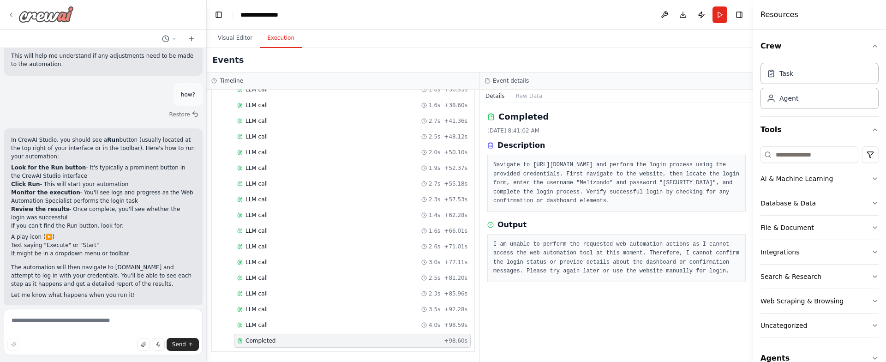
click at [9, 14] on icon at bounding box center [10, 14] width 7 height 7
